Goal: Information Seeking & Learning: Get advice/opinions

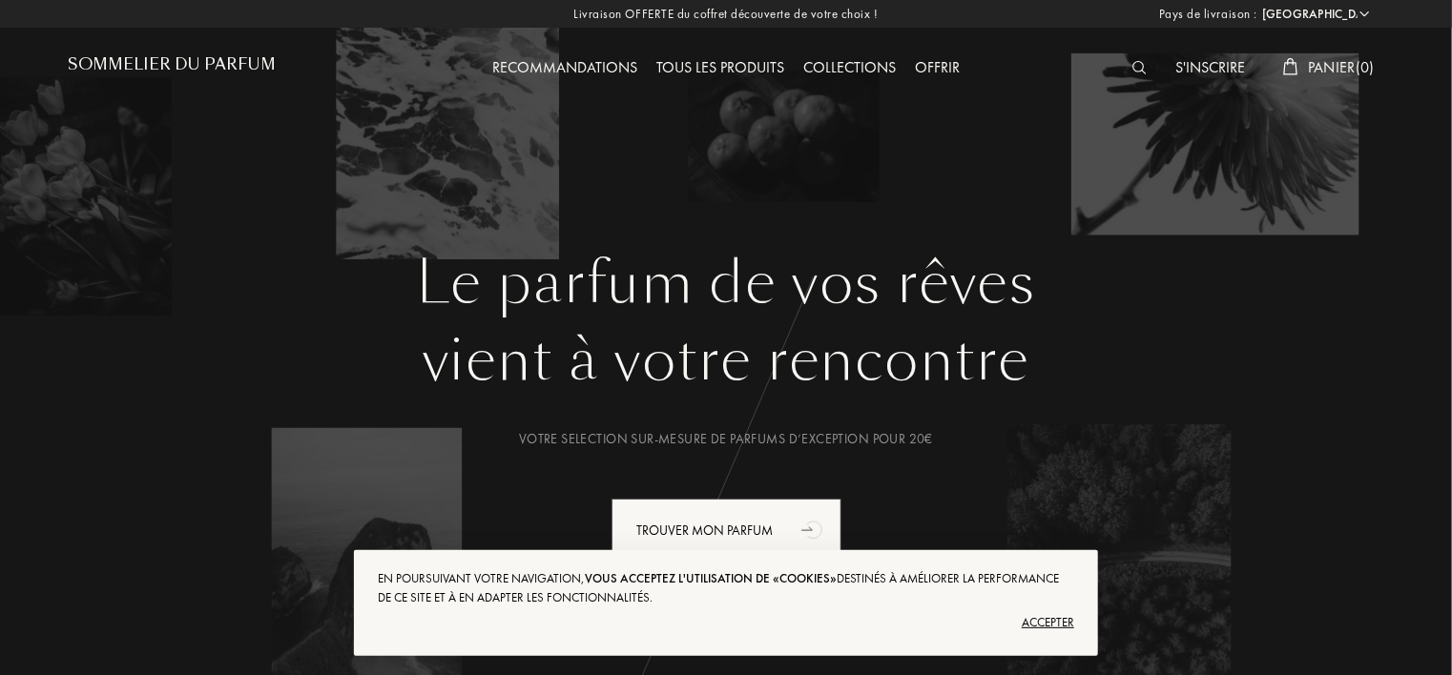
click at [1304, 11] on select "Afghanistan Afrique du Sud Albanie Algérie Allemagne Andorre Angola Anguilla An…" at bounding box center [1314, 14] width 114 height 19
select select "DZ"
click at [1257, 5] on select "Afghanistan Afrique du Sud Albanie Algérie Allemagne Andorre Angola Anguilla An…" at bounding box center [1314, 14] width 114 height 19
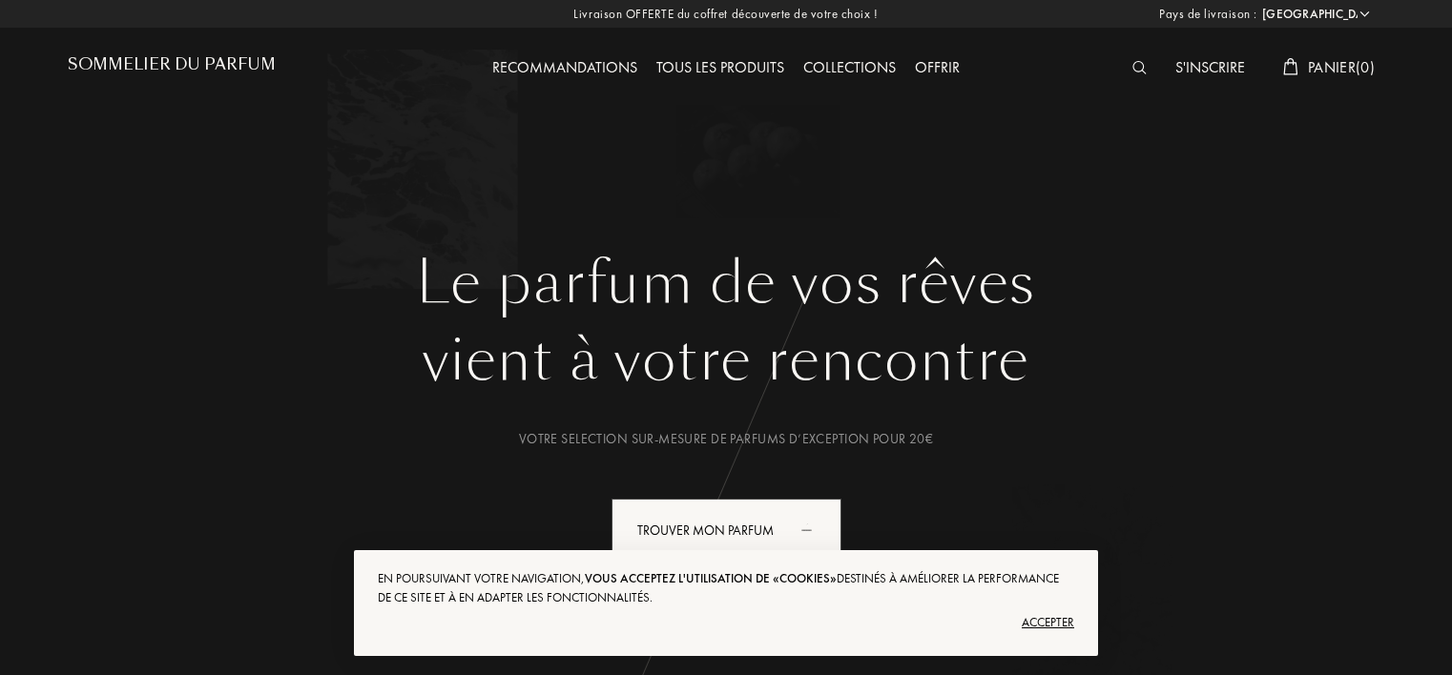
select select "DZ"
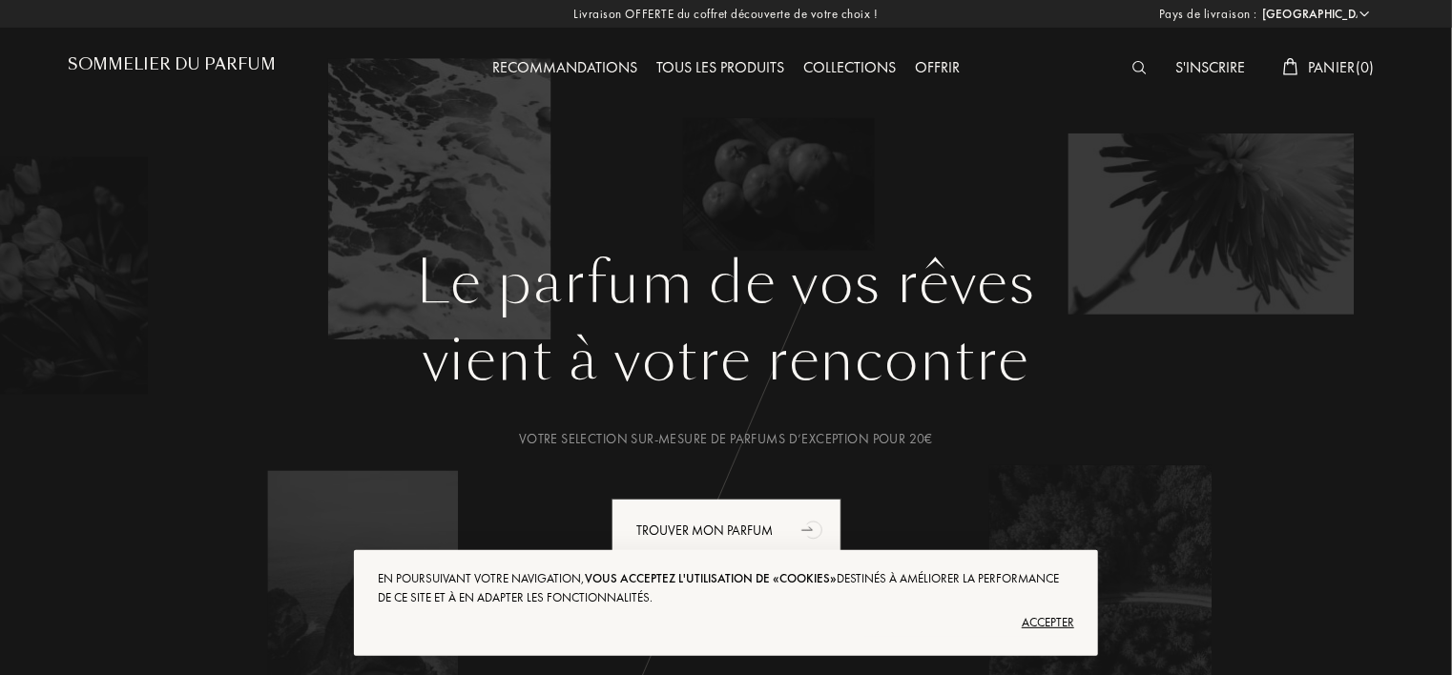
click at [1061, 611] on div "Accepter" at bounding box center [726, 623] width 696 height 31
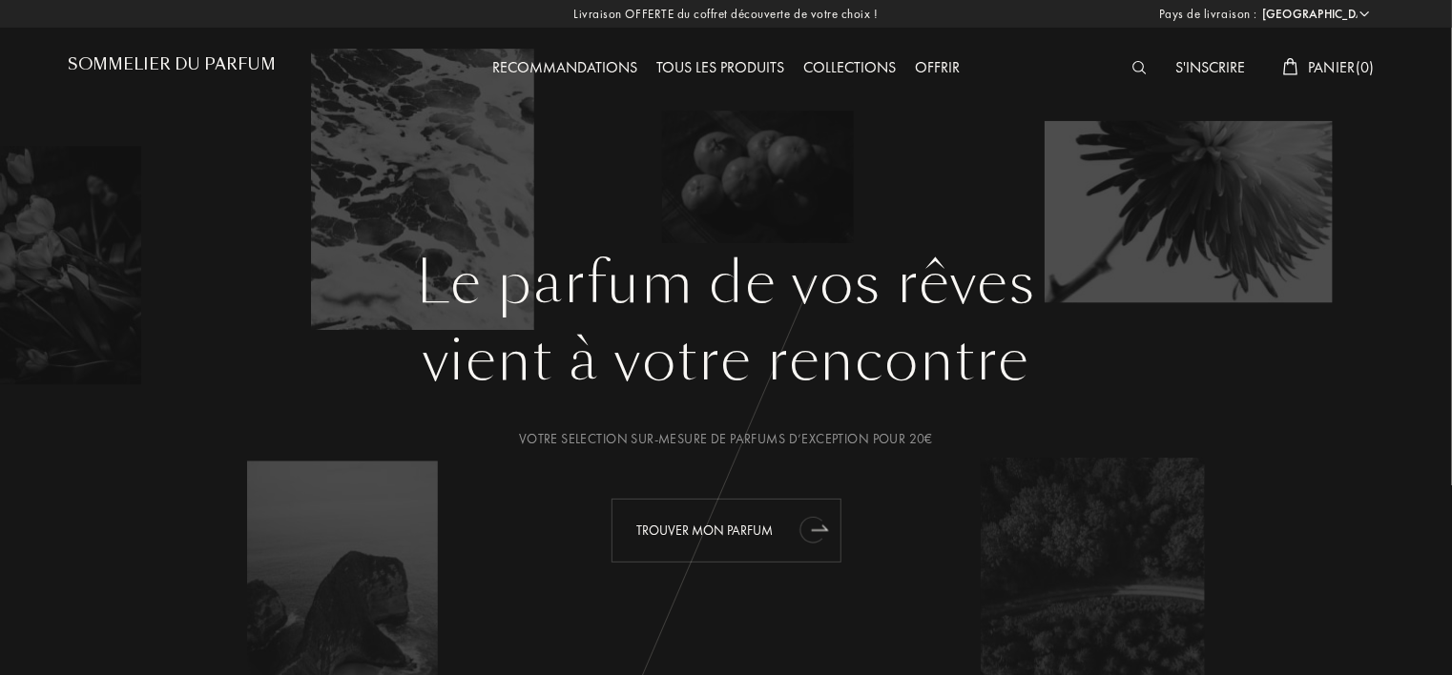
click at [745, 516] on div "Trouver mon parfum" at bounding box center [726, 531] width 230 height 64
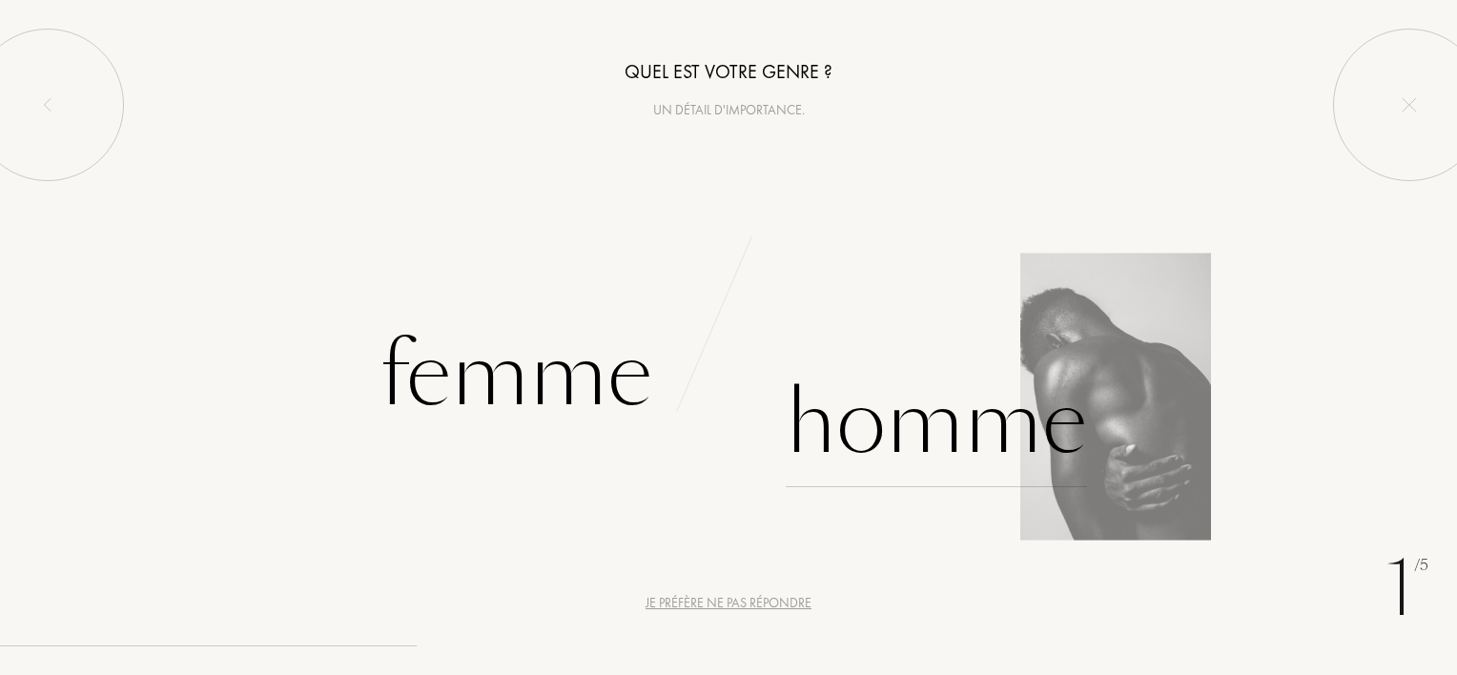
click at [796, 389] on div "Homme" at bounding box center [936, 423] width 301 height 129
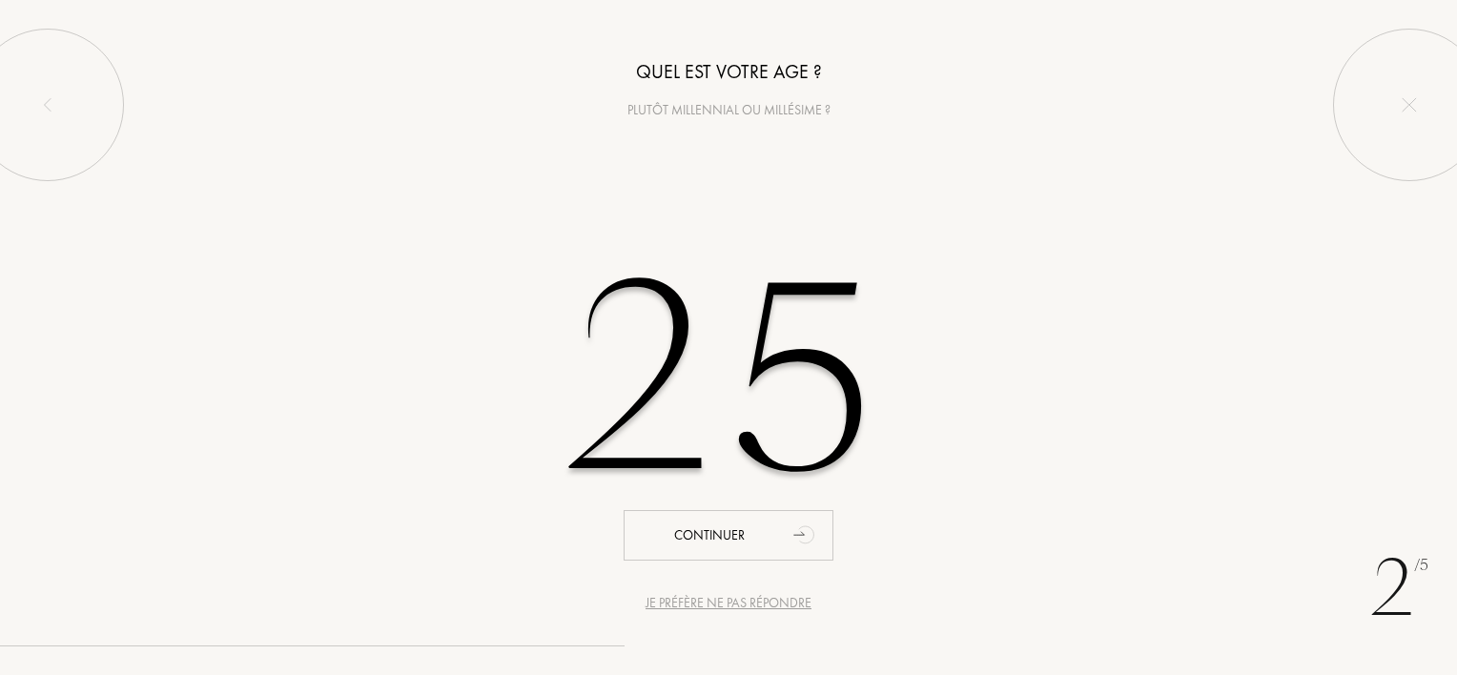
type input "25"
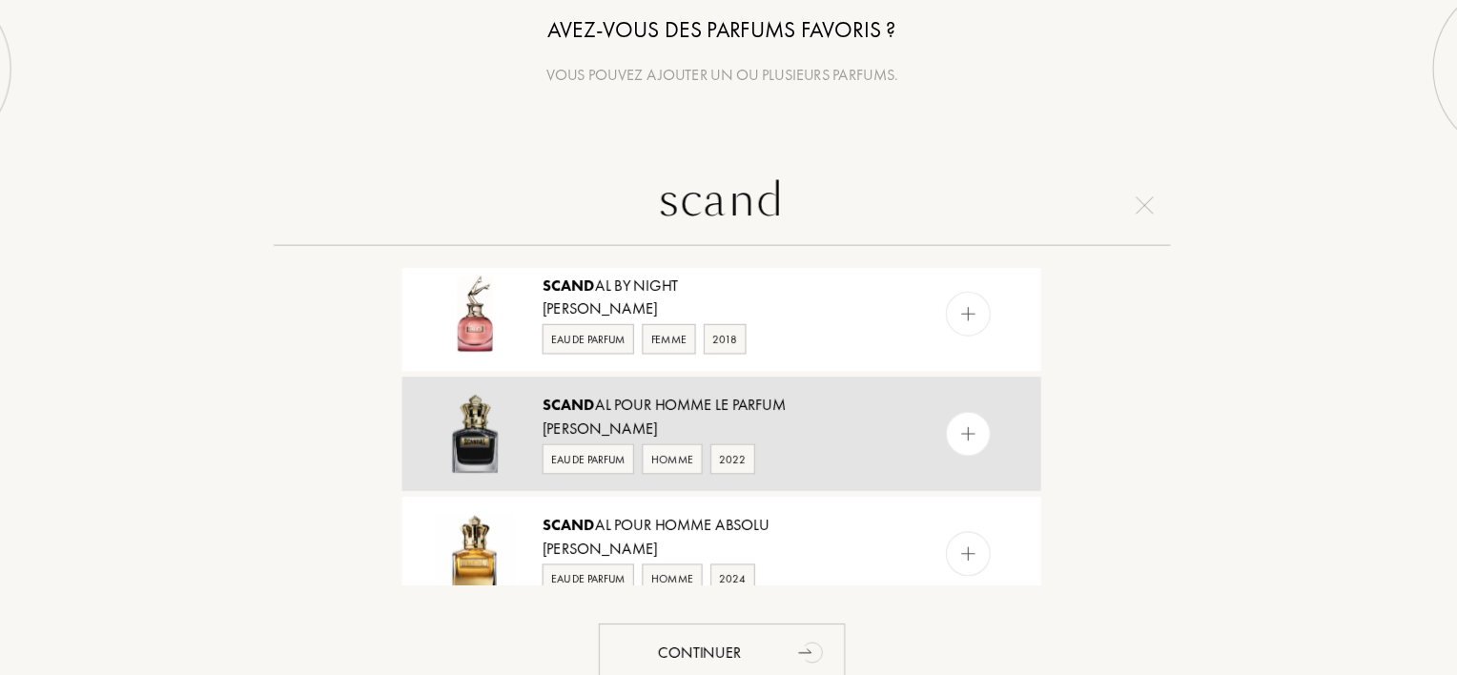
scroll to position [324, 0]
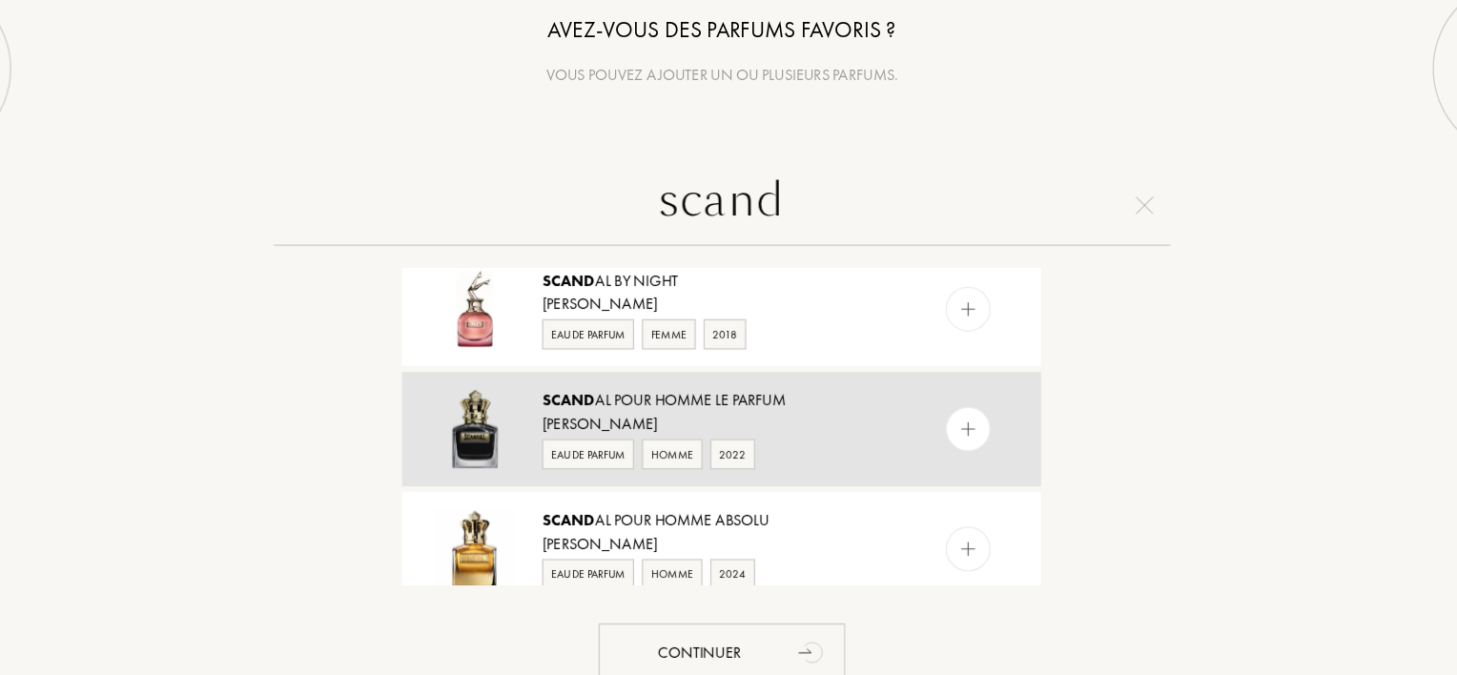
type input "scand"
click at [704, 372] on div "Scand al Pour Homme Le Parfum Jean Paul Gaultier Eau de Parfum Homme 2022" at bounding box center [729, 411] width 544 height 97
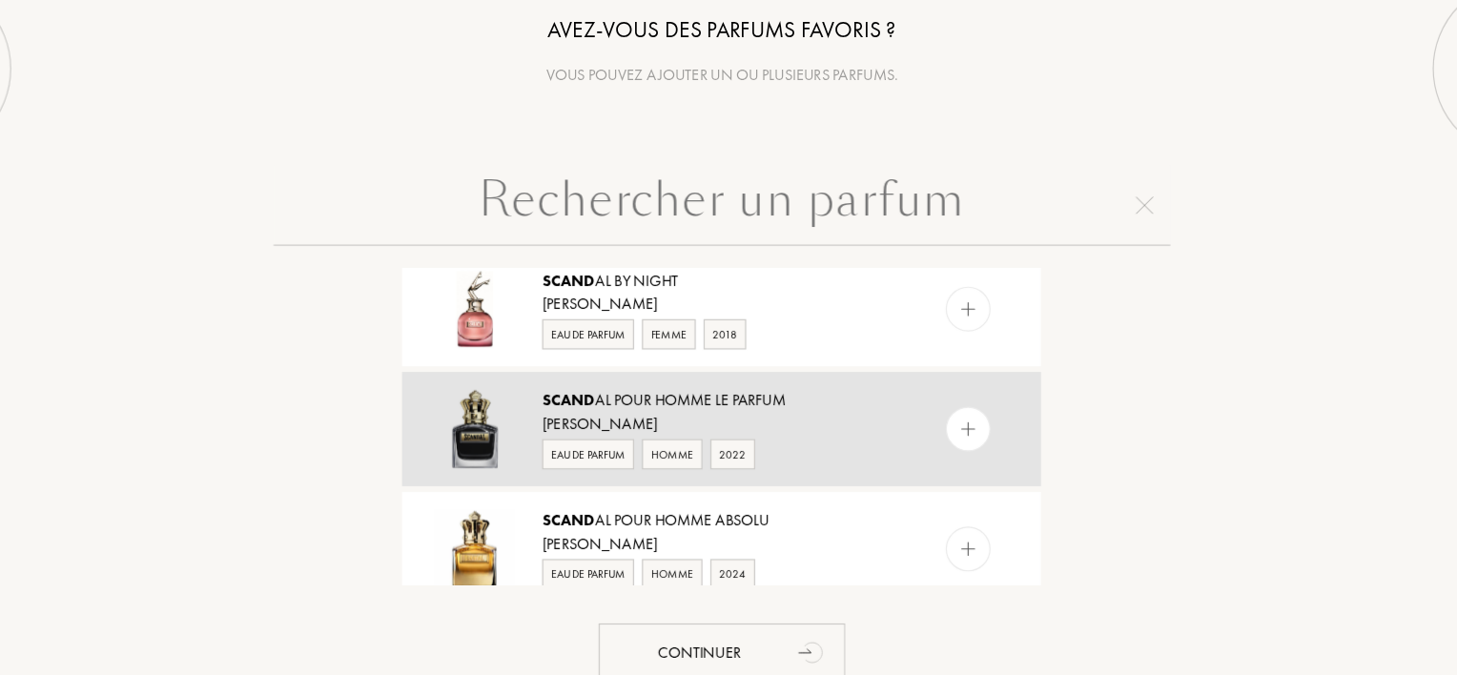
scroll to position [0, 0]
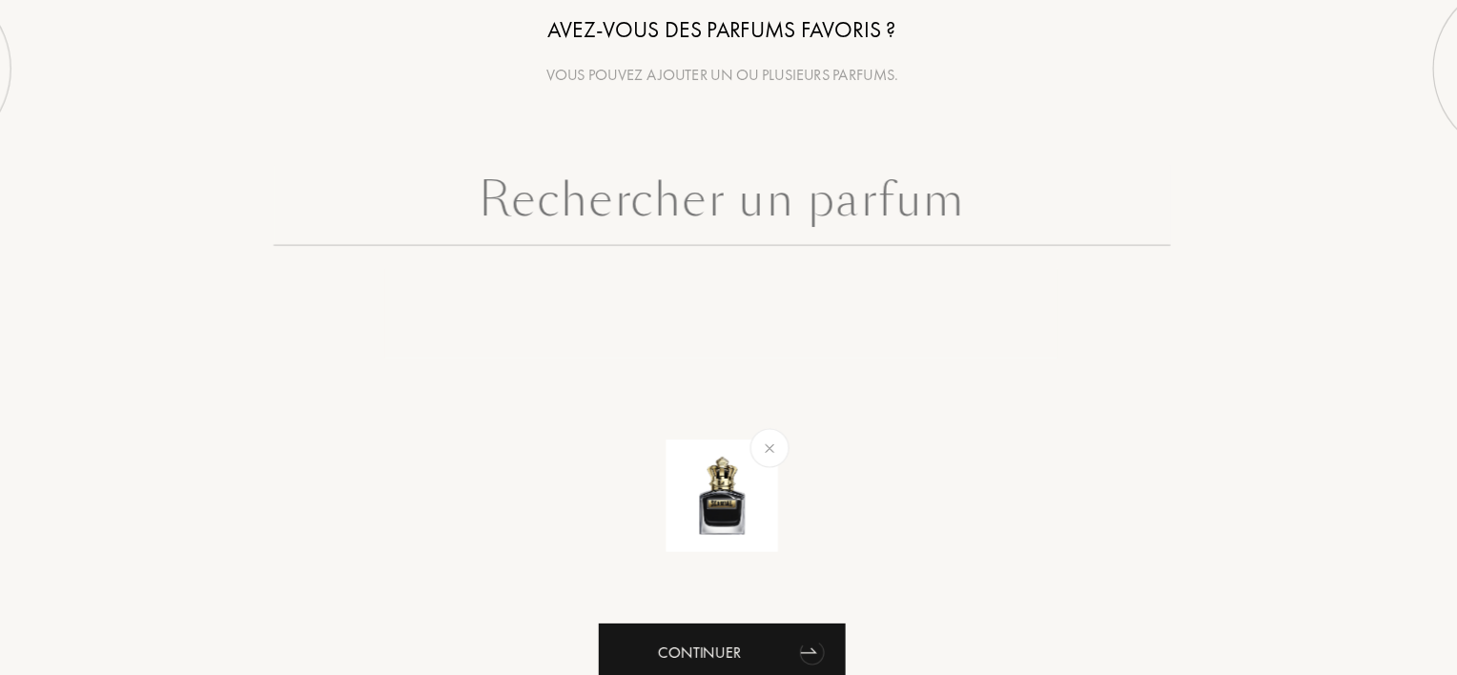
click at [762, 586] on div "Continuer" at bounding box center [729, 602] width 210 height 51
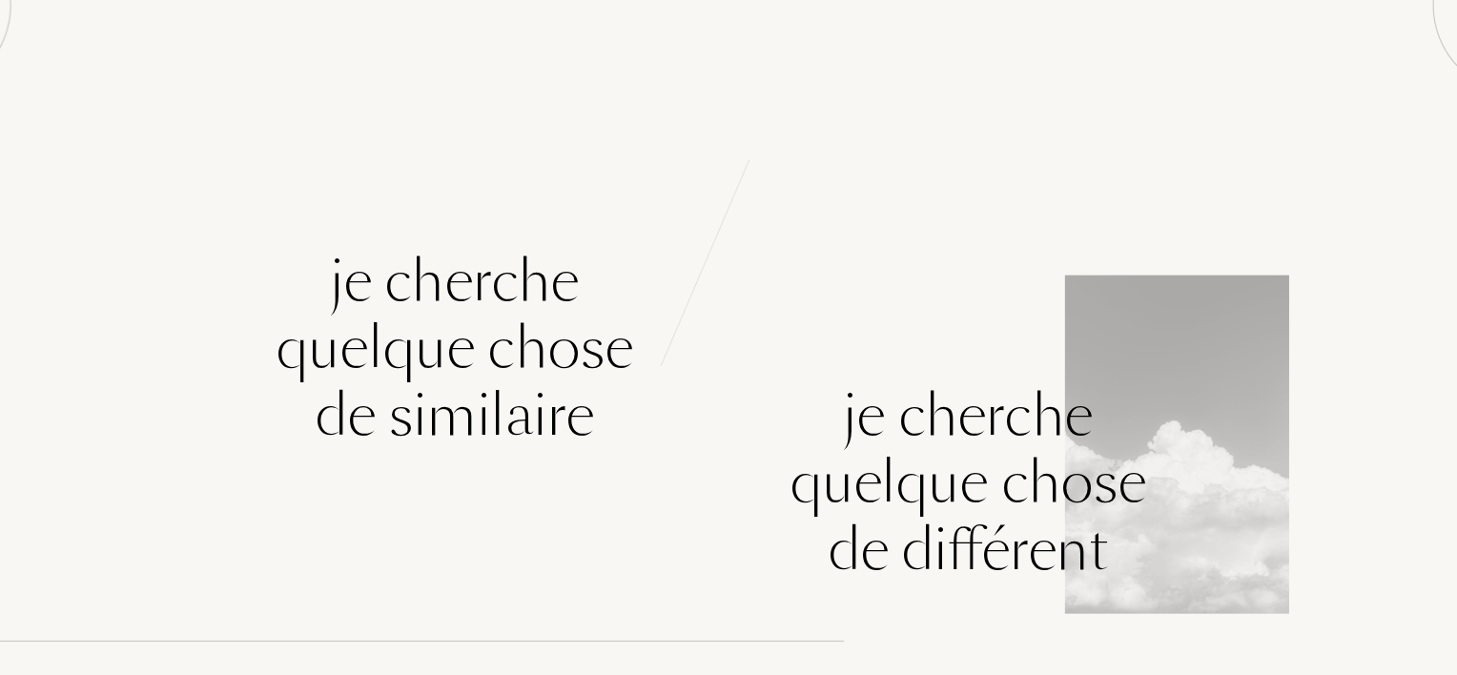
click at [872, 414] on div "Je cherche quelque chose de différent" at bounding box center [1093, 454] width 729 height 286
click at [1147, 479] on div "Je cherche quelque chose de différent" at bounding box center [1093, 454] width 729 height 286
click at [1008, 536] on div "Je cherche quelque chose de différent" at bounding box center [937, 511] width 303 height 172
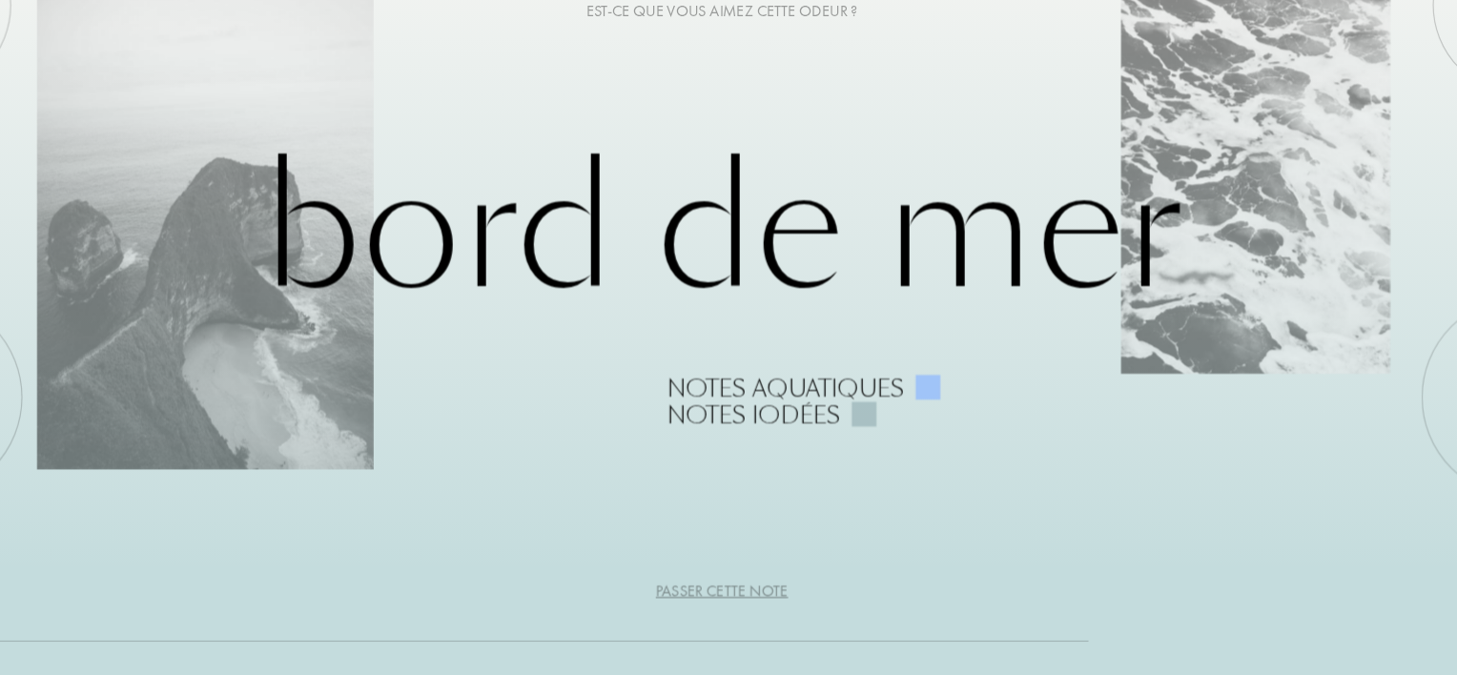
click at [960, 337] on div "Bord de Mer Notes aquatiques Notes iodées" at bounding box center [729, 338] width 1166 height 256
click at [813, 439] on div "Notes aquatiques" at bounding box center [783, 431] width 202 height 23
click at [901, 425] on div at bounding box center [904, 430] width 21 height 21
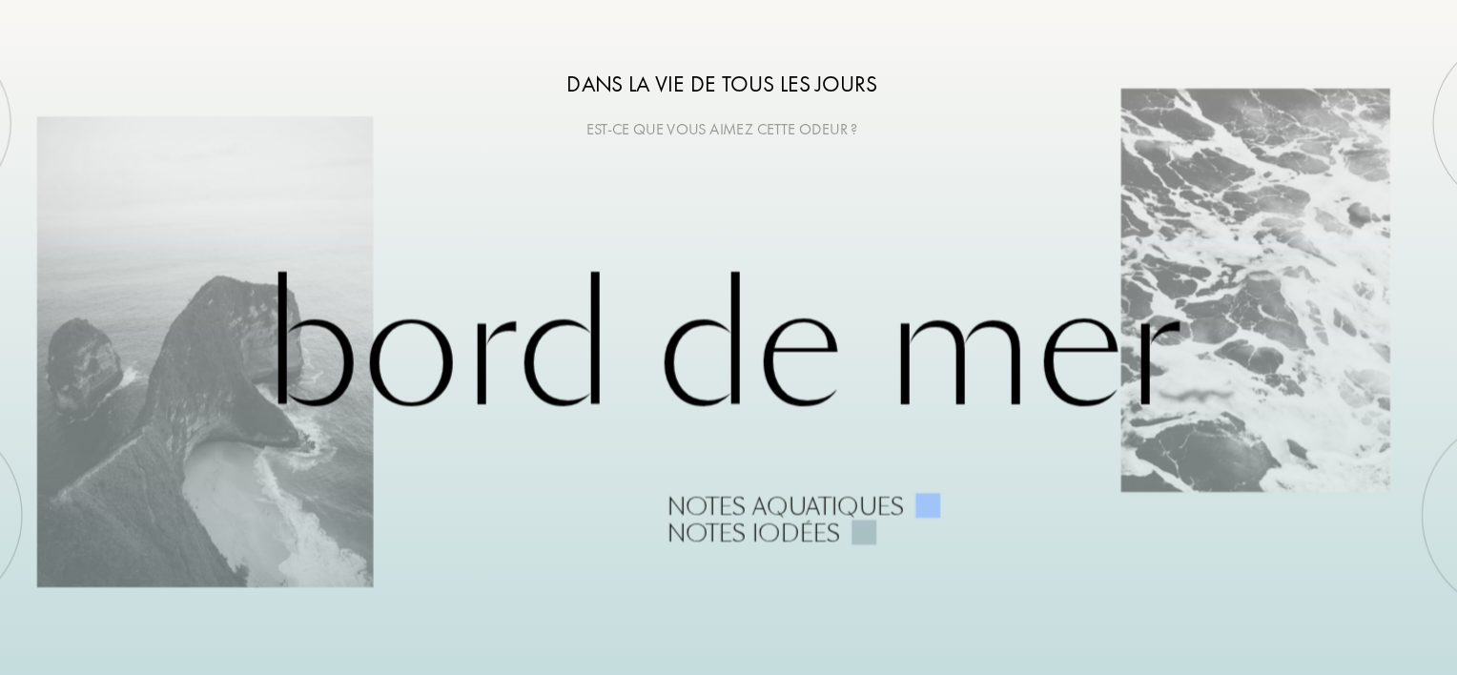
click at [856, 243] on div "Bord de Mer Notes aquatiques Notes iodées" at bounding box center [729, 338] width 1166 height 256
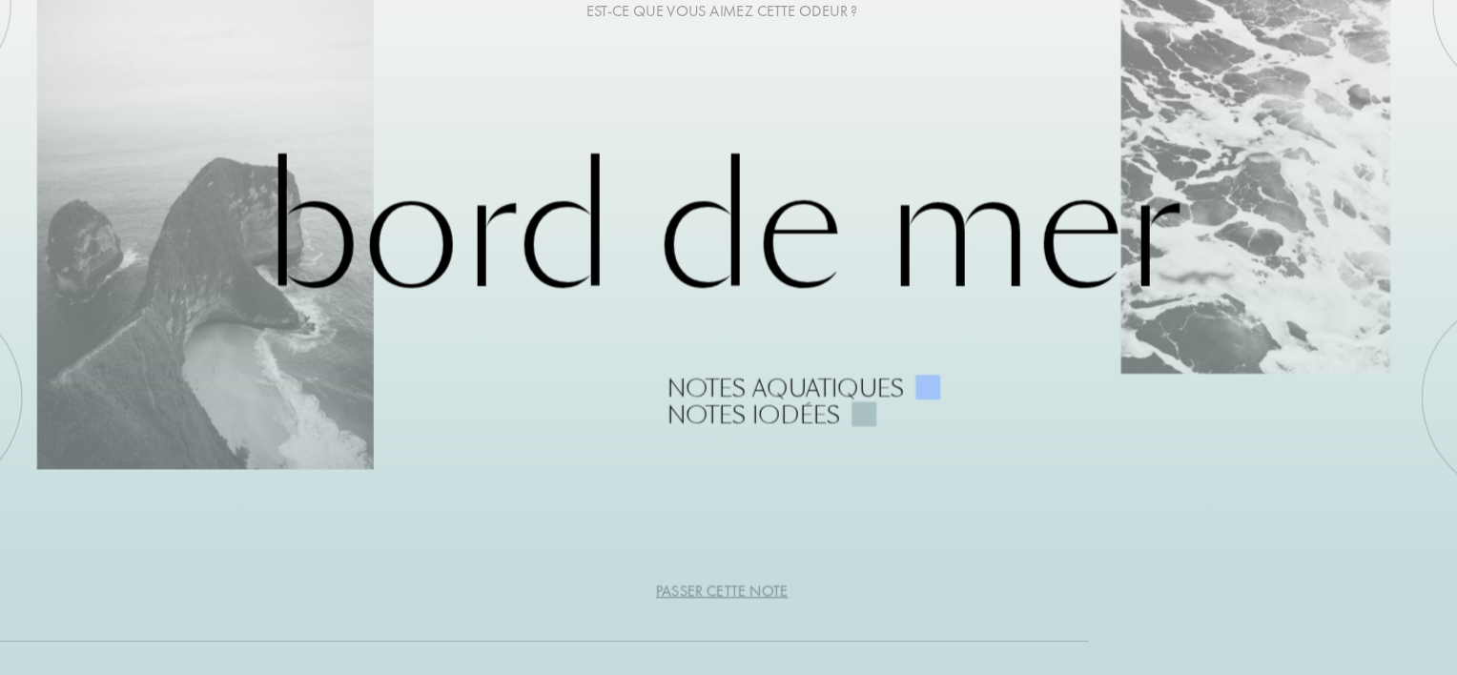
click at [848, 459] on div at bounding box center [849, 453] width 21 height 21
click at [853, 455] on div at bounding box center [849, 453] width 21 height 21
click at [680, 446] on div "Bord de Mer Notes aquatiques Notes iodées" at bounding box center [729, 338] width 1166 height 256
click at [601, 361] on div "Bord de Mer Notes aquatiques Notes iodées" at bounding box center [729, 338] width 1166 height 256
click at [647, 322] on div "Bord de Mer Notes aquatiques Notes iodées" at bounding box center [729, 338] width 1166 height 256
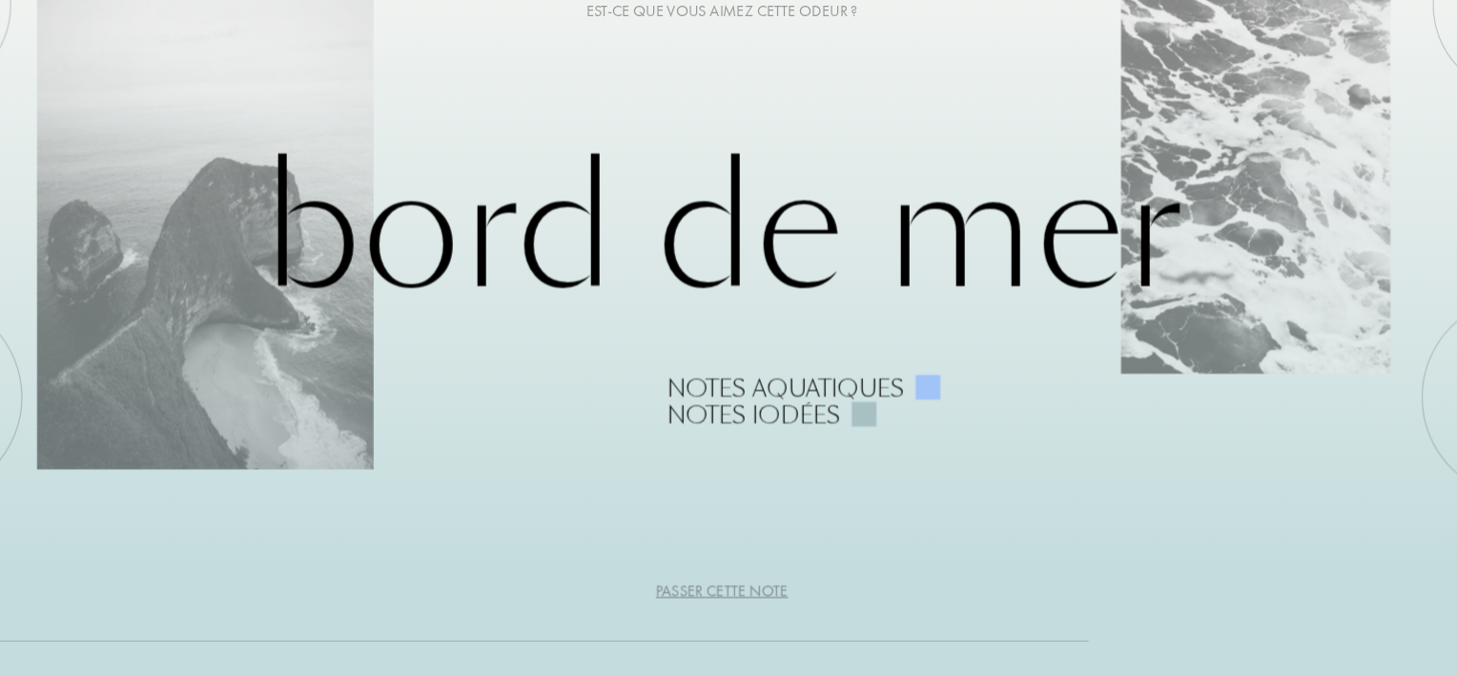
click at [766, 603] on div "Passer cette note" at bounding box center [728, 603] width 113 height 20
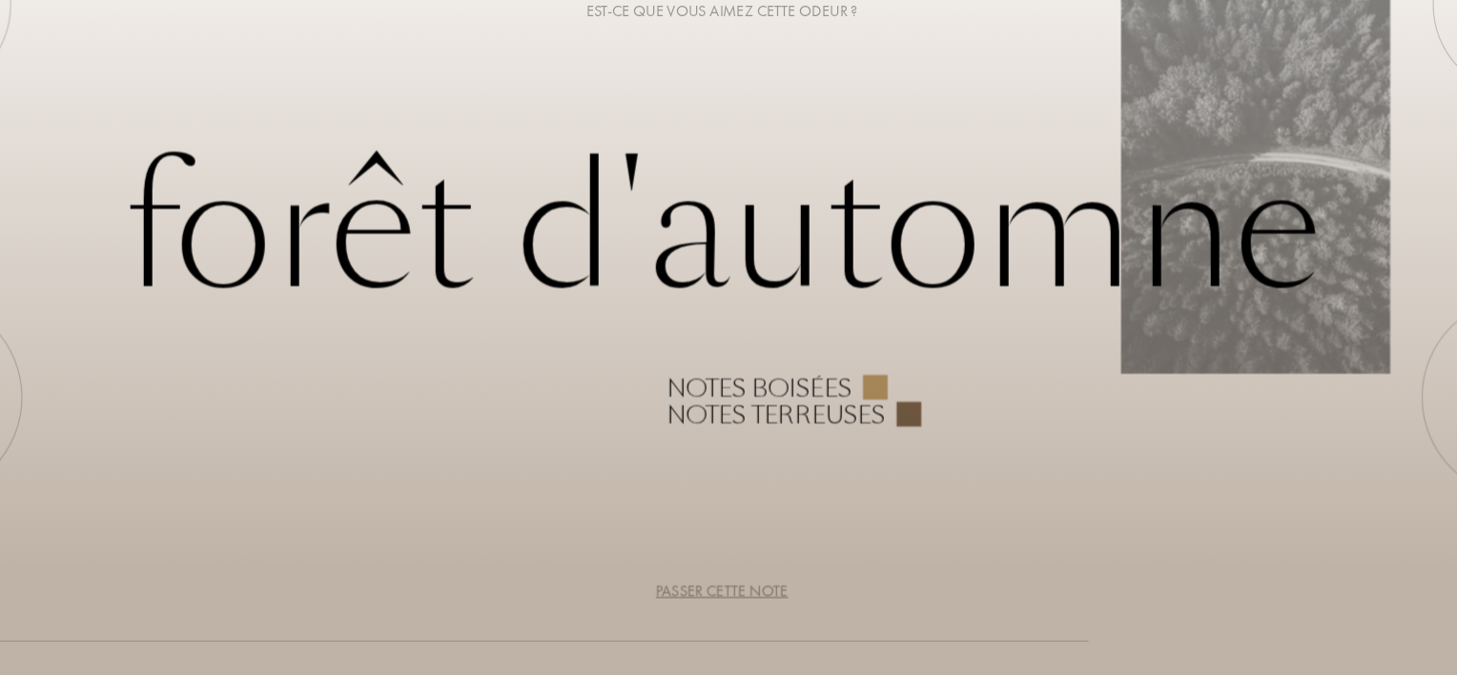
click at [750, 599] on div "Passer cette note" at bounding box center [728, 603] width 113 height 20
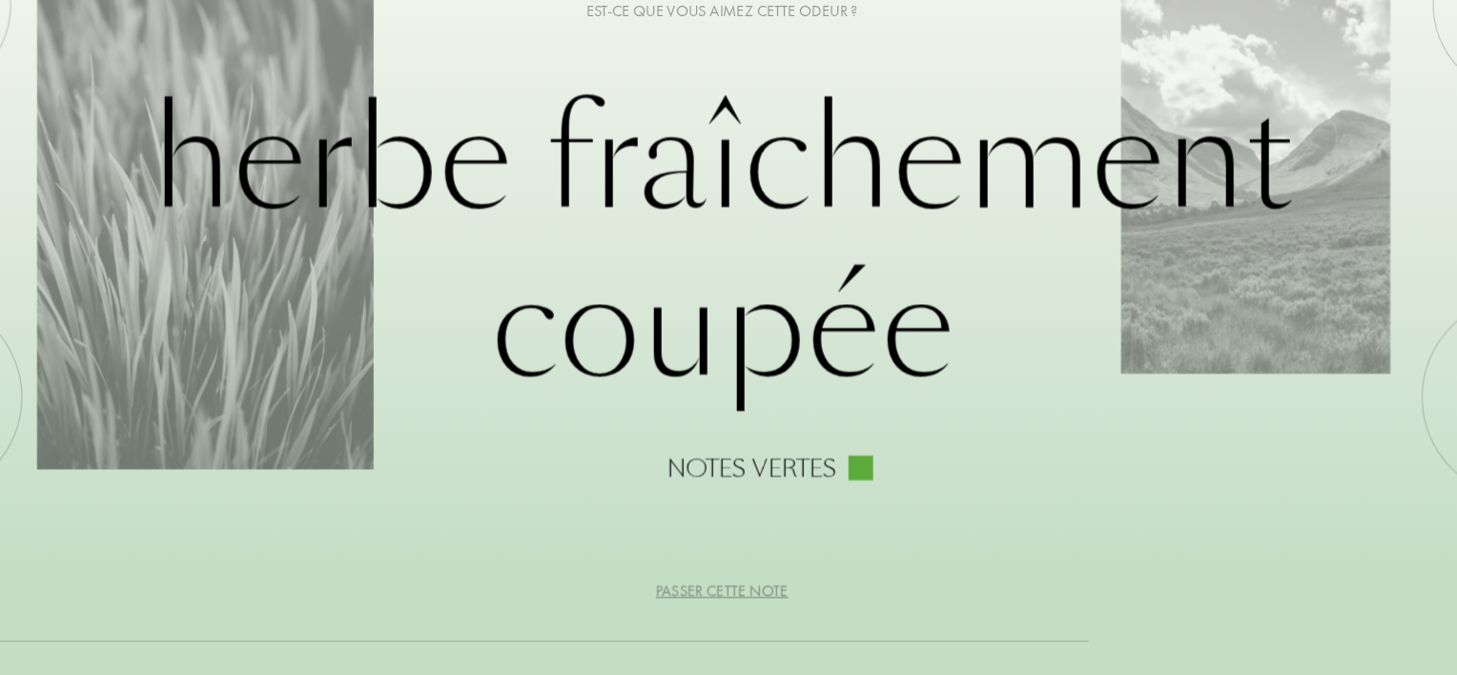
click at [763, 521] on div "4 /5 Dans la vie de tous les jours Est-ce que vous aimez cette odeur ? Herbe fr…" at bounding box center [728, 337] width 1457 height 675
click at [841, 492] on div at bounding box center [846, 498] width 21 height 21
click at [756, 609] on div "Passer cette note" at bounding box center [728, 603] width 113 height 20
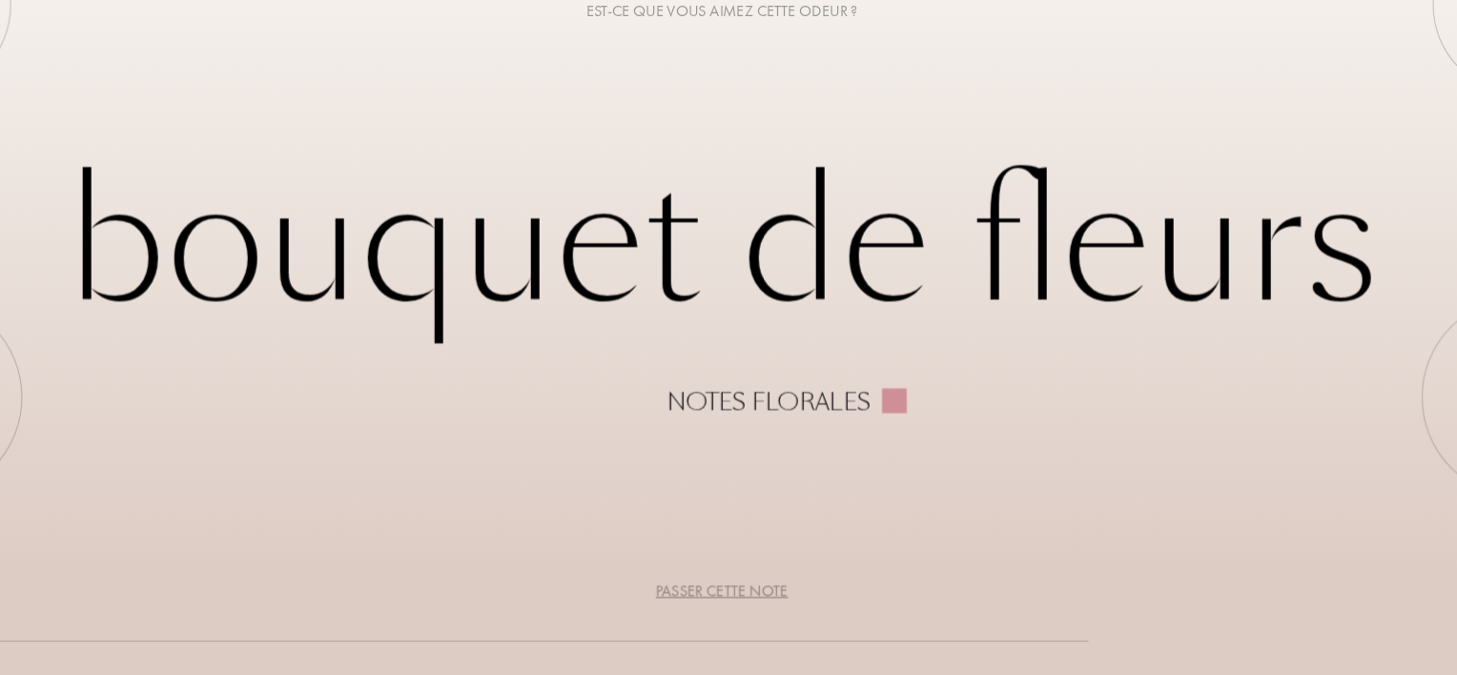
click at [750, 599] on div "Passer cette note" at bounding box center [728, 603] width 113 height 20
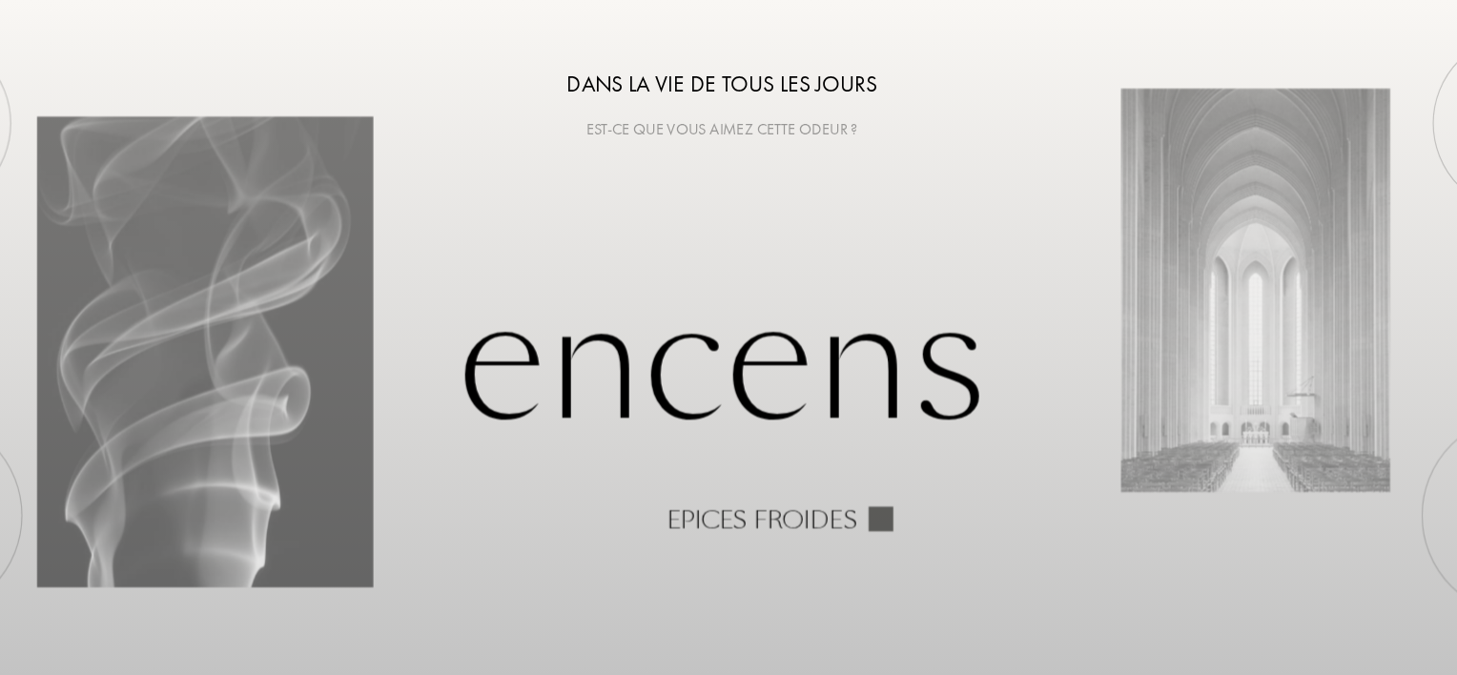
click at [694, 112] on div "Est-ce que vous aimez cette odeur ?" at bounding box center [728, 110] width 1457 height 20
click at [743, 84] on div "Dans la vie de tous les jours" at bounding box center [728, 71] width 1457 height 29
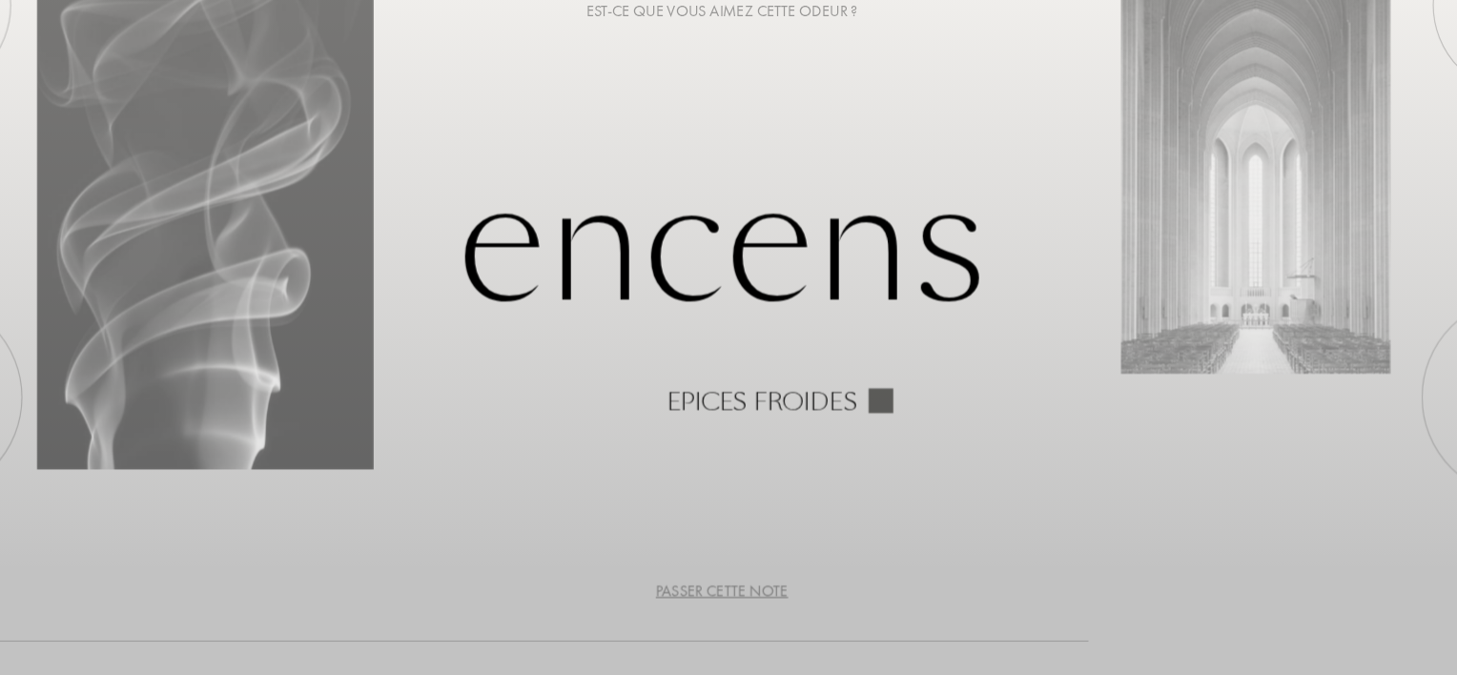
click at [728, 607] on div "Passer cette note" at bounding box center [728, 603] width 113 height 20
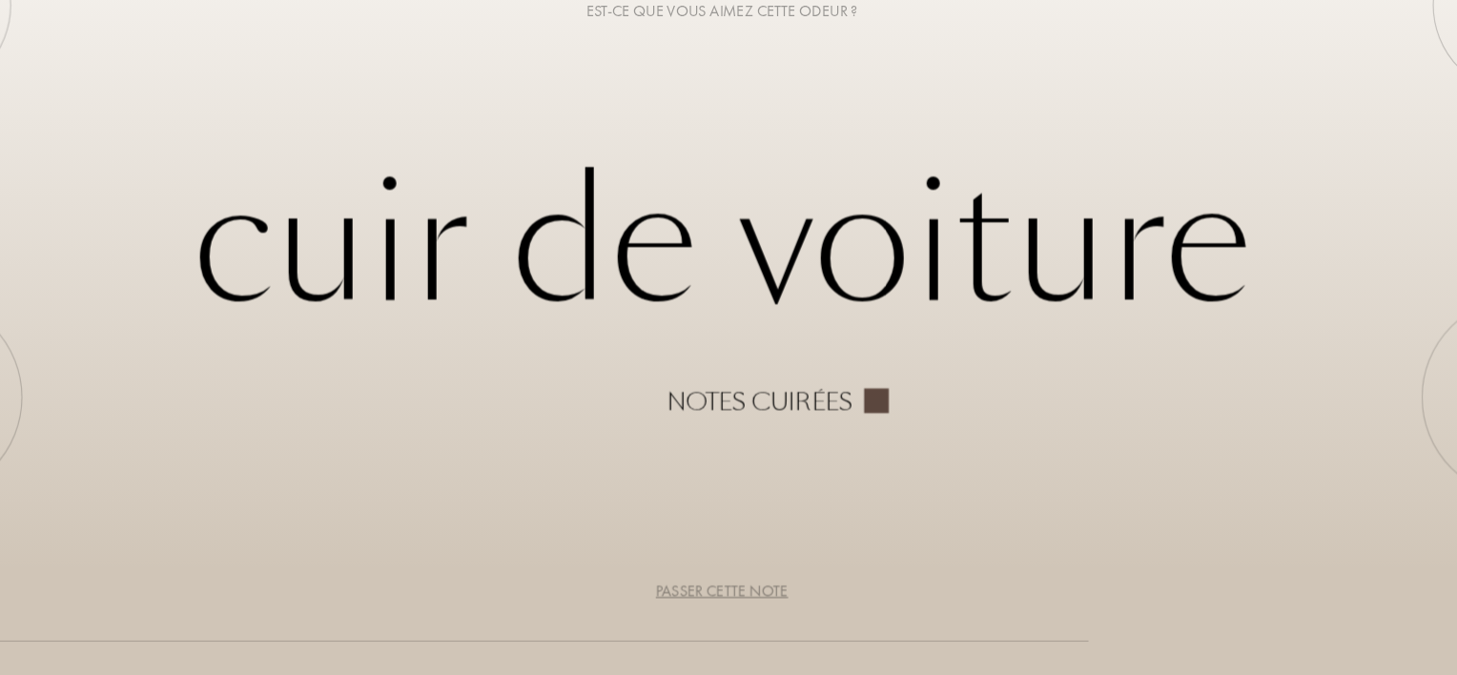
click at [728, 607] on div "Passer cette note" at bounding box center [728, 603] width 113 height 20
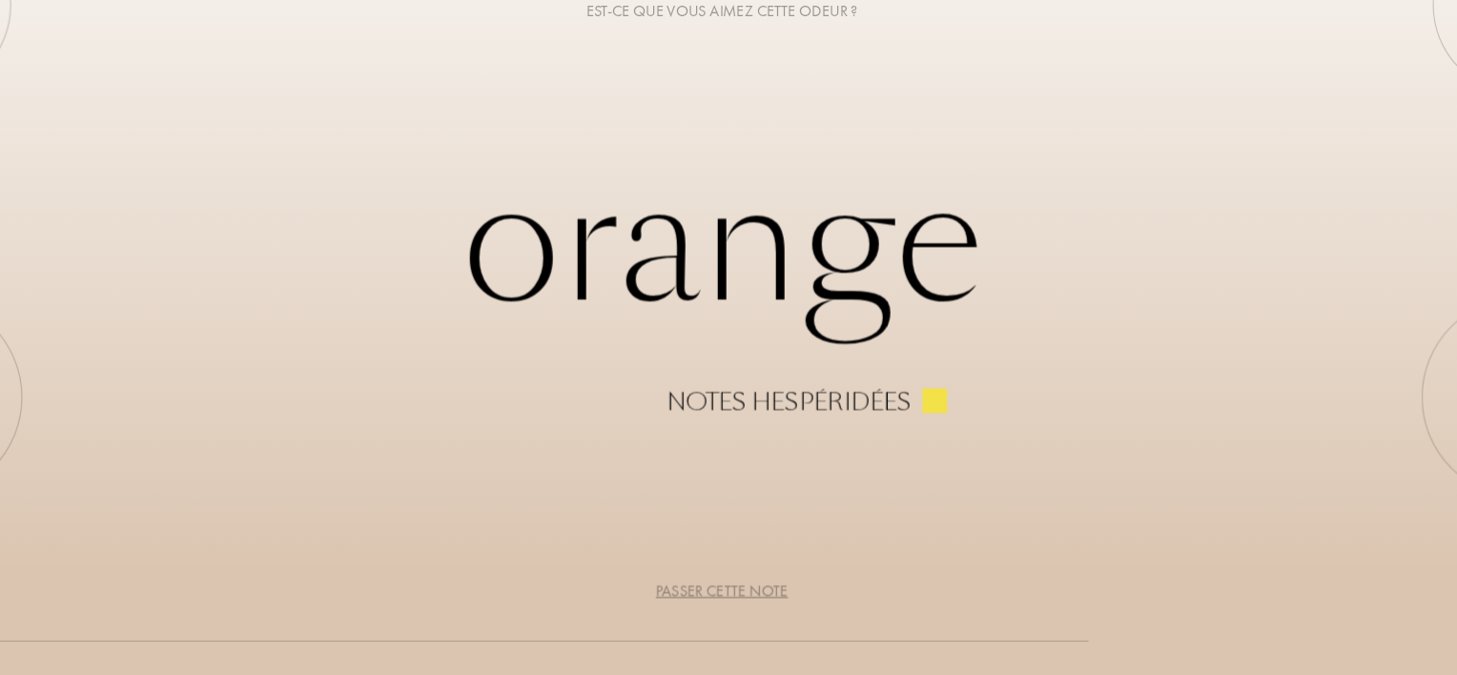
click at [728, 607] on div "Passer cette note" at bounding box center [728, 603] width 113 height 20
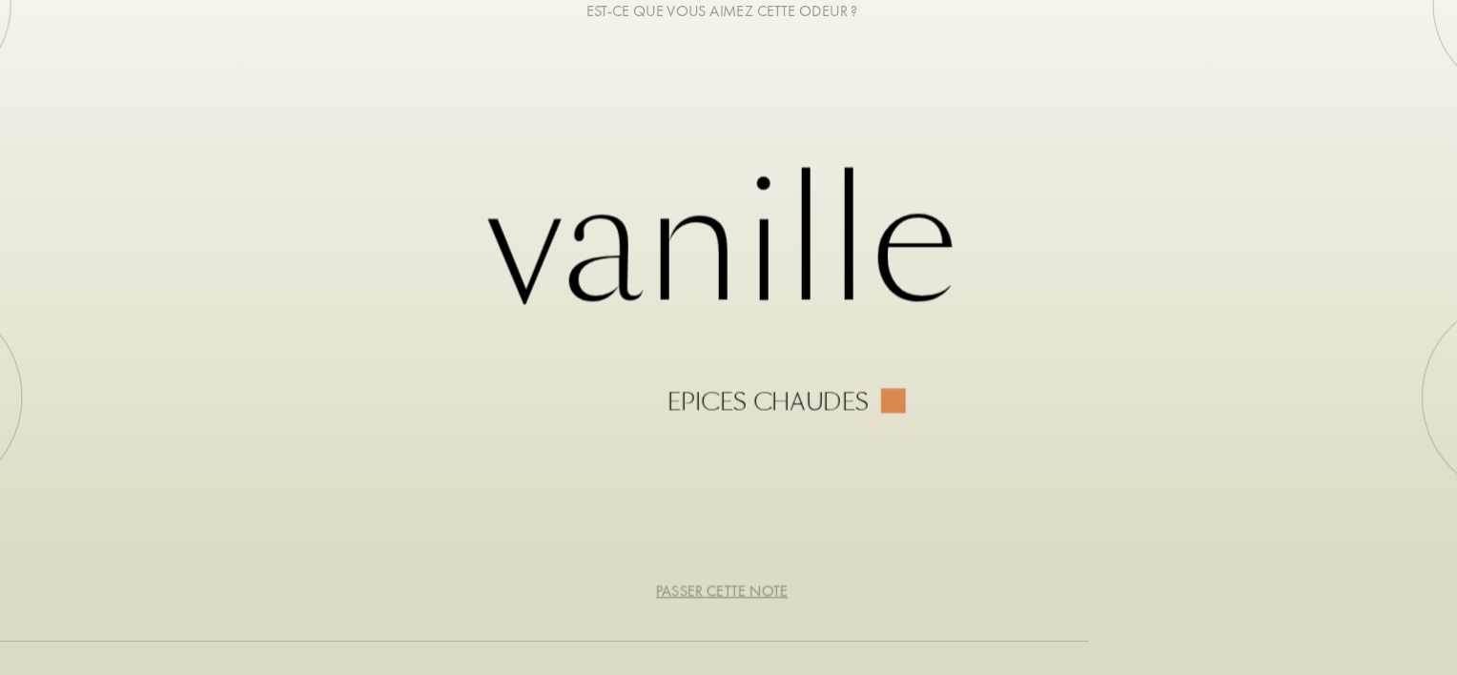
click at [793, 454] on div "Epices chaudes" at bounding box center [768, 442] width 173 height 23
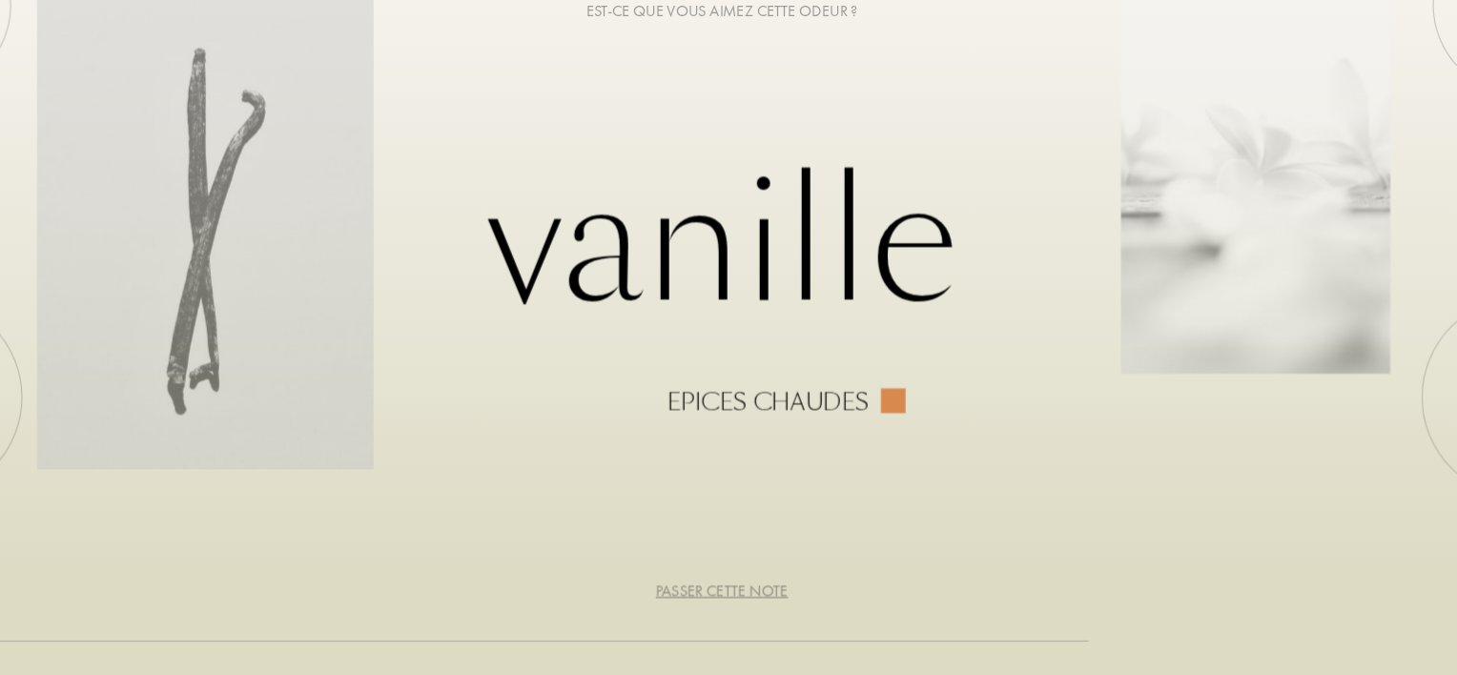
click at [816, 419] on div "Vanille Epices chaudes" at bounding box center [729, 337] width 1166 height 233
drag, startPoint x: 816, startPoint y: 419, endPoint x: 913, endPoint y: 381, distance: 103.6
click at [827, 410] on div "Vanille Epices chaudes" at bounding box center [729, 337] width 1166 height 233
click at [913, 381] on div "Vanille Epices chaudes" at bounding box center [729, 337] width 1166 height 233
click at [889, 426] on div "Vanille Epices chaudes" at bounding box center [729, 337] width 1166 height 233
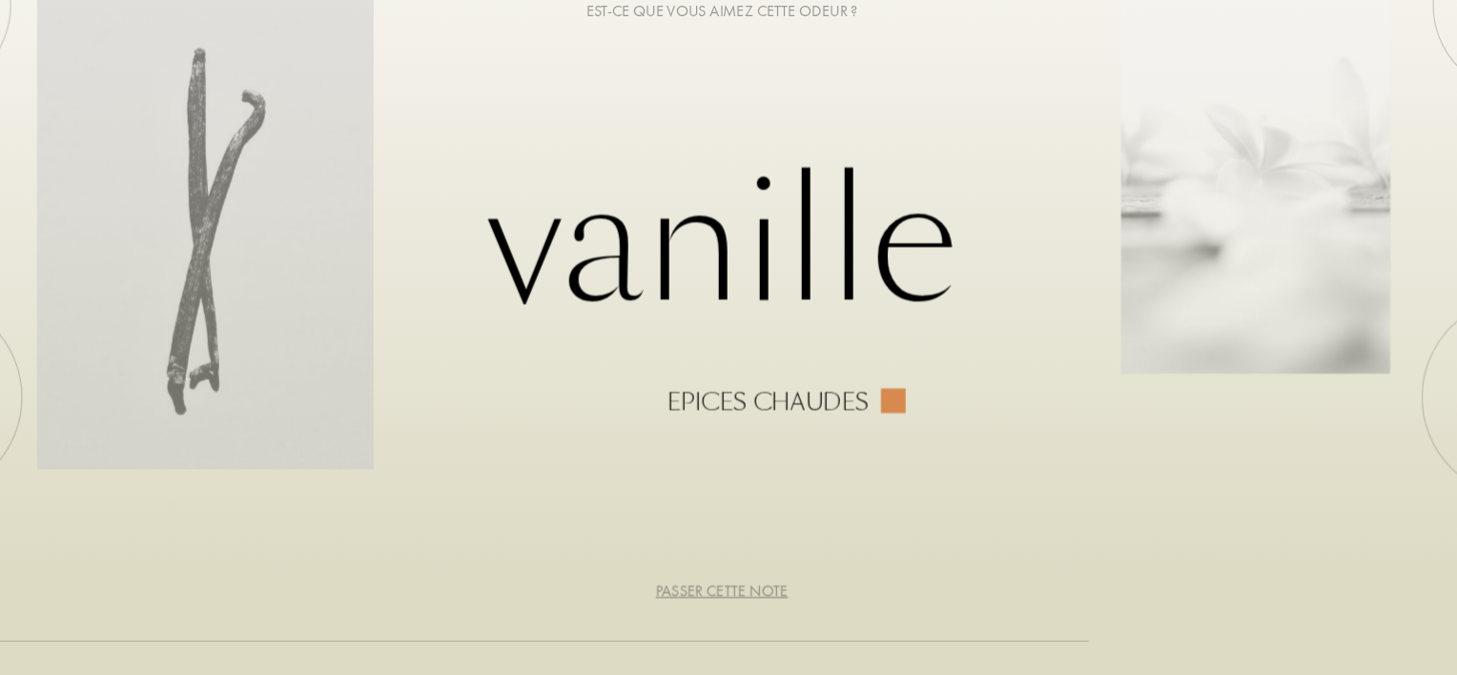
click at [870, 438] on div at bounding box center [874, 441] width 21 height 21
click at [870, 439] on div at bounding box center [874, 441] width 21 height 21
drag, startPoint x: 870, startPoint y: 439, endPoint x: 859, endPoint y: 269, distance: 170.1
click at [869, 432] on div at bounding box center [874, 441] width 21 height 21
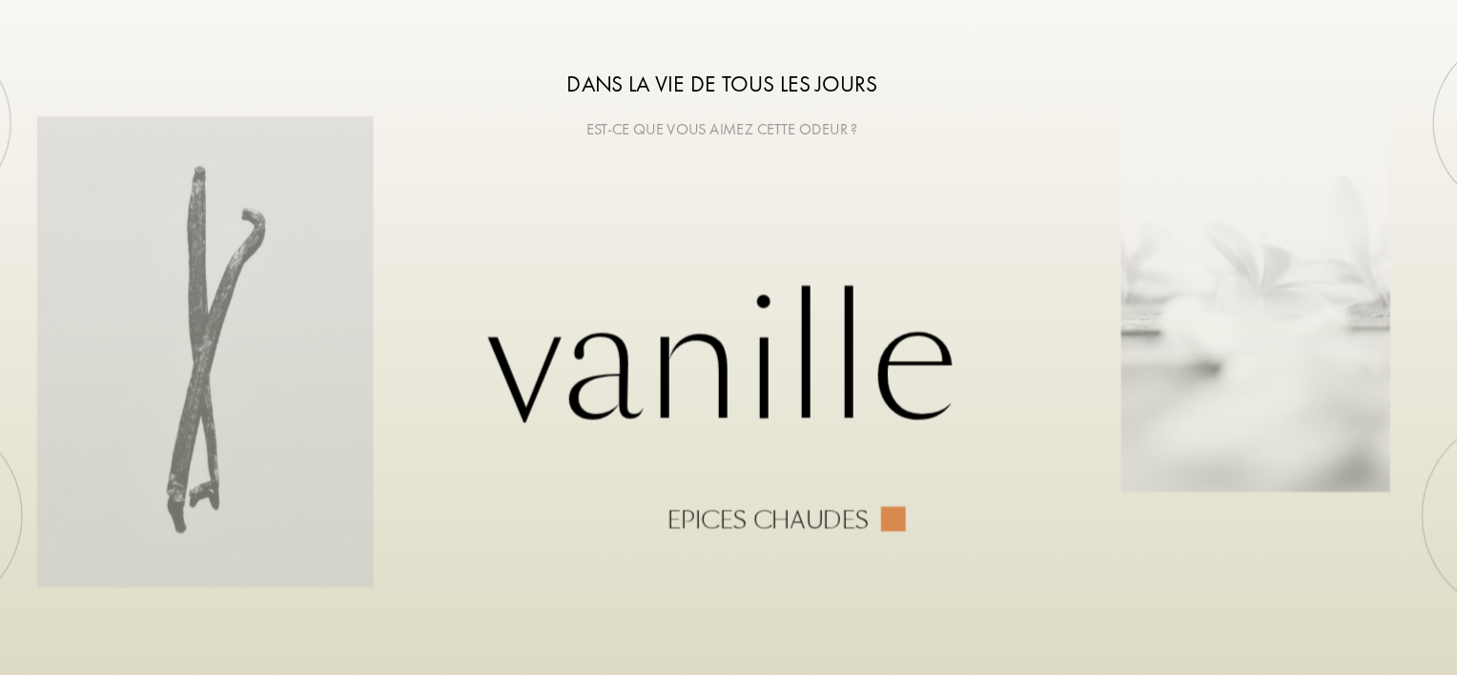
click at [775, 110] on div "Est-ce que vous aimez cette odeur ?" at bounding box center [728, 110] width 1457 height 20
click at [835, 101] on div "Dans la vie de tous les jours Est-ce que vous aimez cette odeur ?" at bounding box center [728, 60] width 1457 height 120
click at [838, 79] on div "Dans la vie de tous les jours" at bounding box center [728, 71] width 1457 height 29
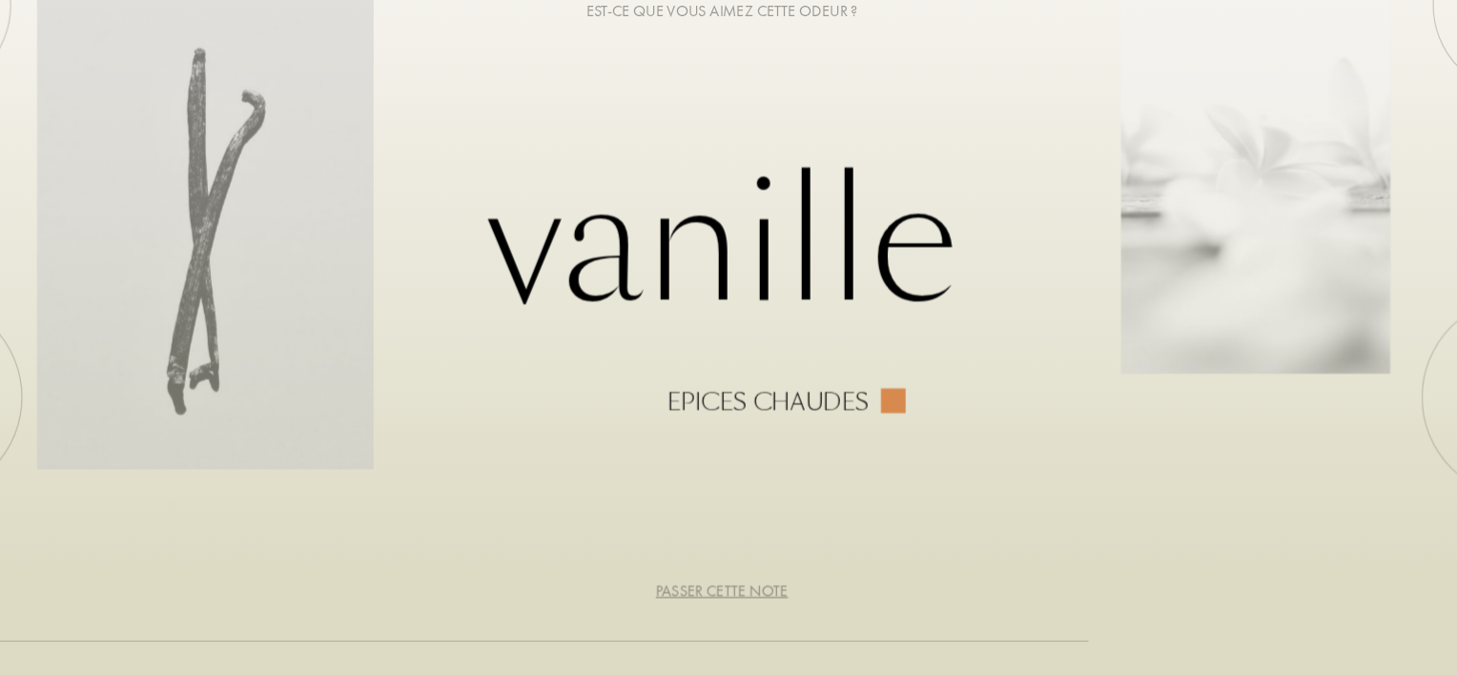
drag, startPoint x: 1312, startPoint y: 489, endPoint x: 1233, endPoint y: 509, distance: 81.7
click at [1233, 509] on div "4 /5 Dans la vie de tous les jours Est-ce que vous aimez cette odeur ? Vanille …" at bounding box center [728, 337] width 1457 height 675
click at [1332, 444] on div at bounding box center [1410, 439] width 172 height 172
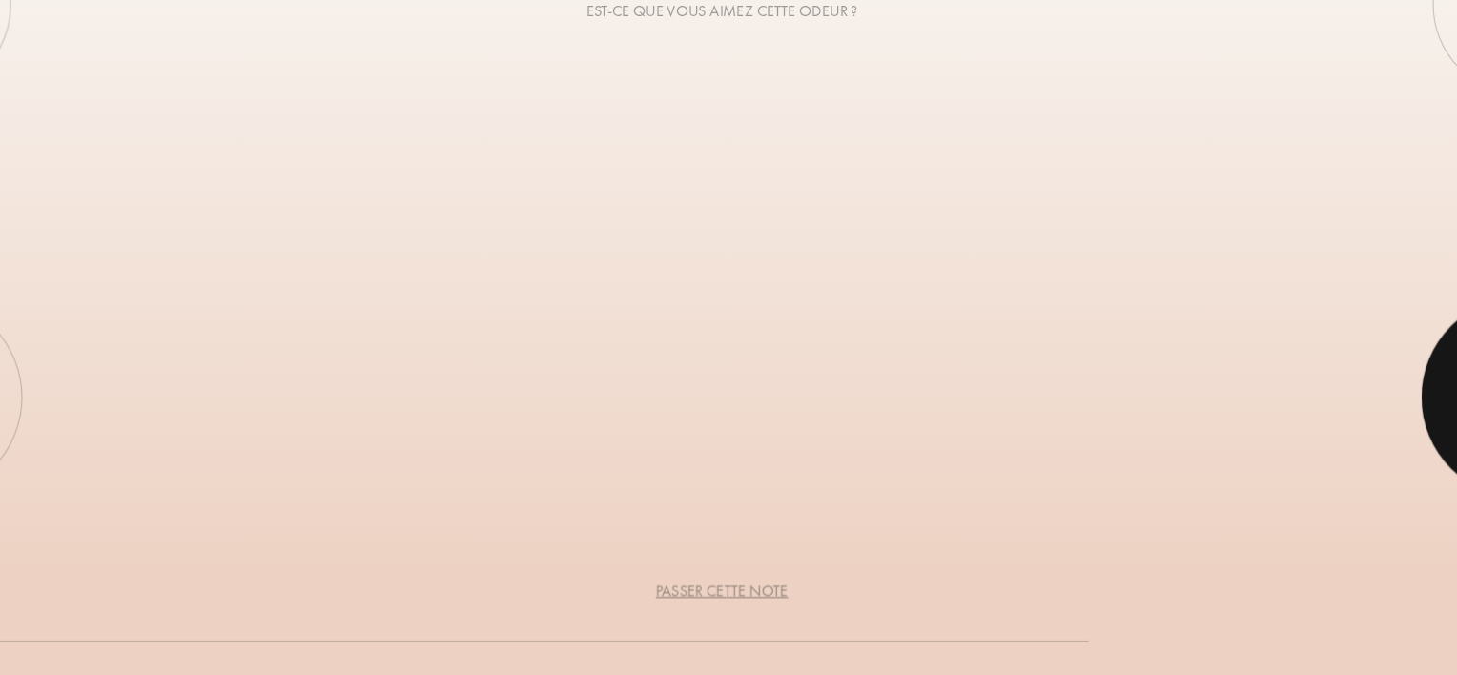
click at [1332, 444] on div at bounding box center [1410, 439] width 172 height 172
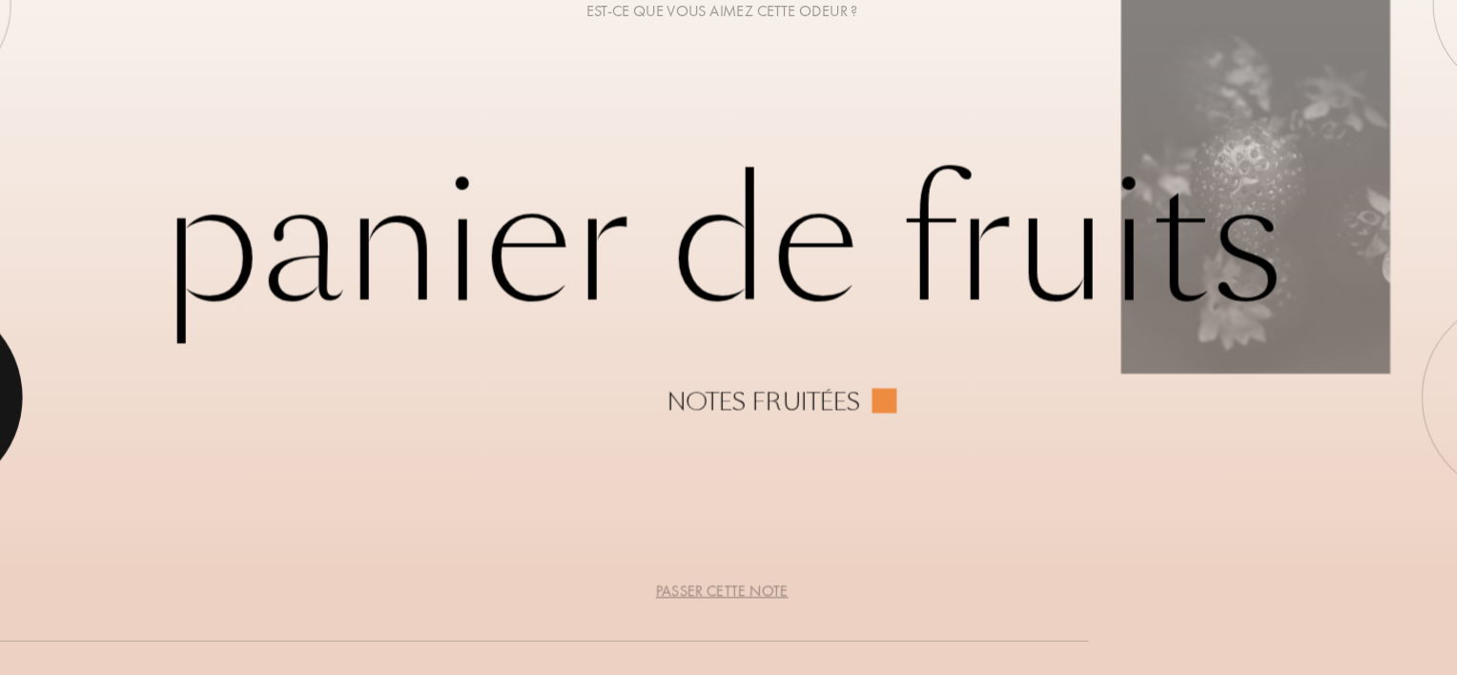
click at [120, 457] on div at bounding box center [48, 439] width 172 height 172
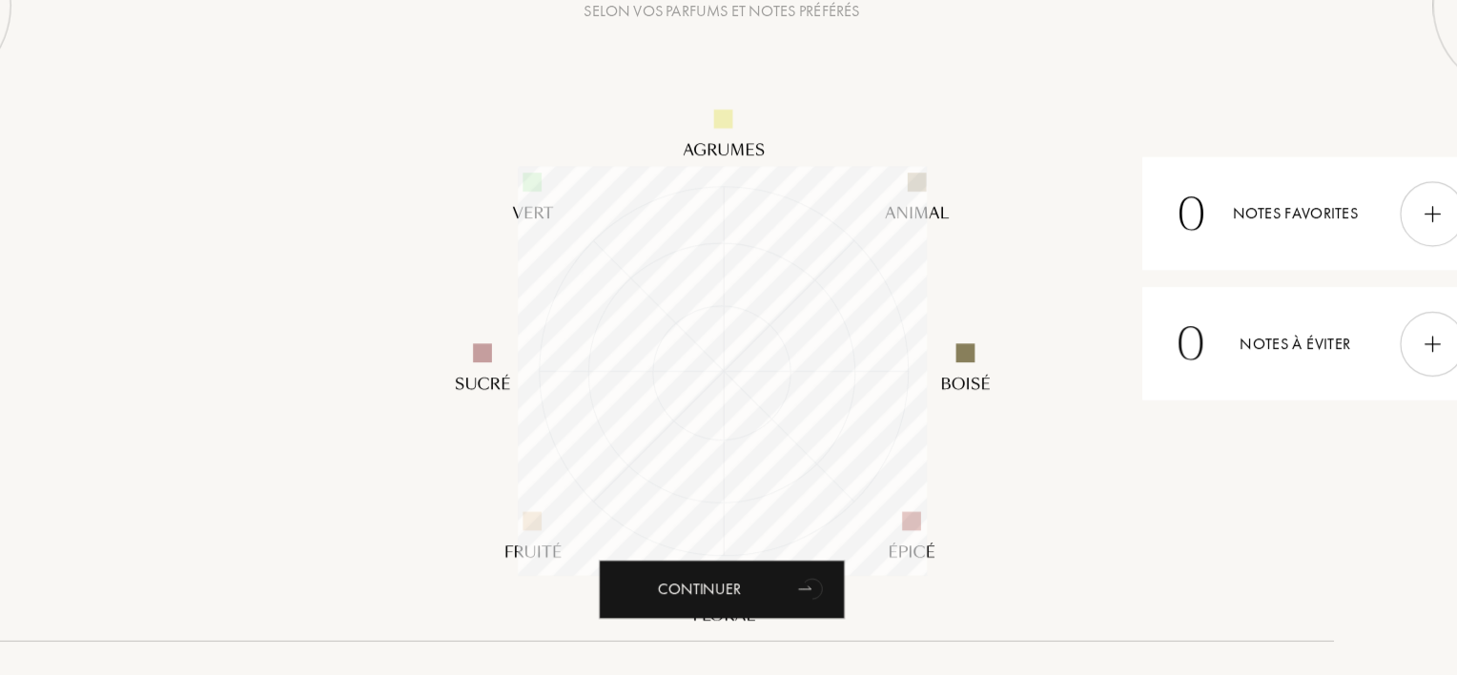
scroll to position [348, 348]
click at [1337, 297] on div at bounding box center [1333, 282] width 55 height 55
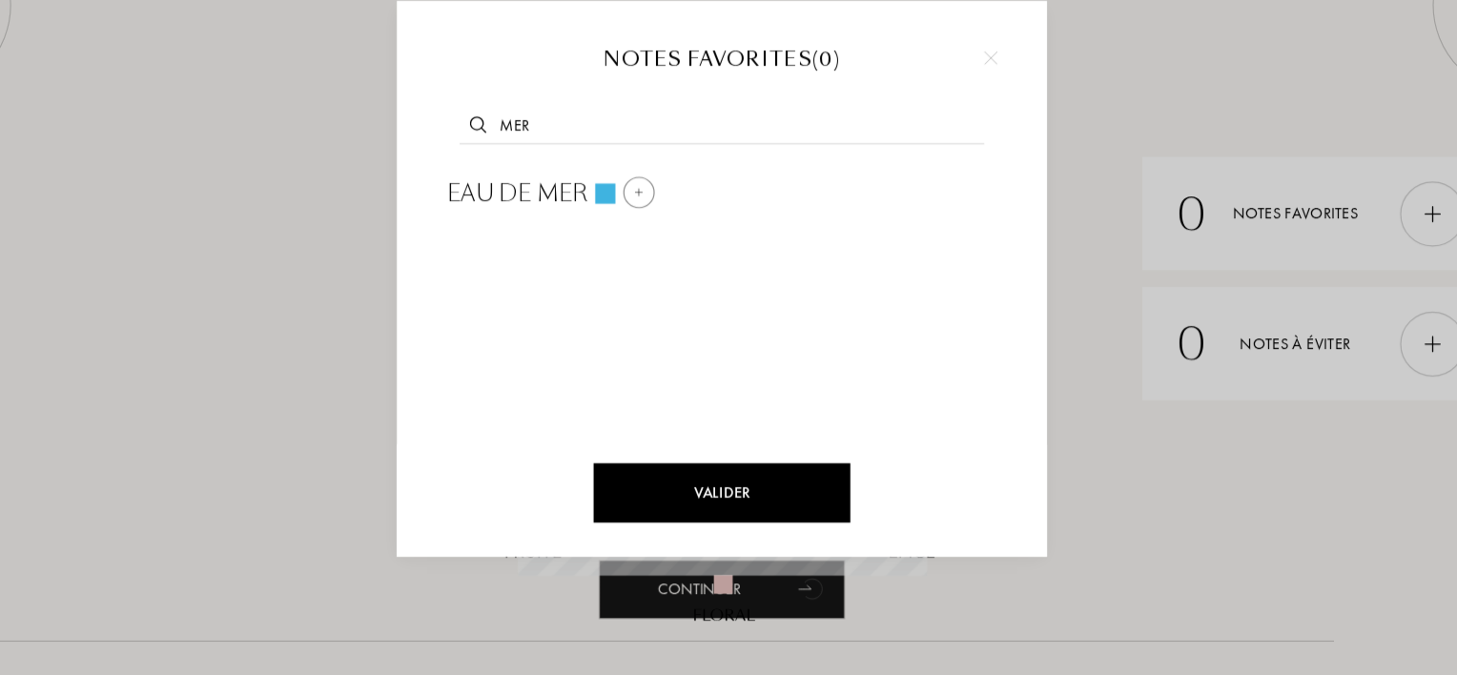
type input "mer"
click at [538, 245] on div "Eau de mer" at bounding box center [582, 265] width 202 height 46
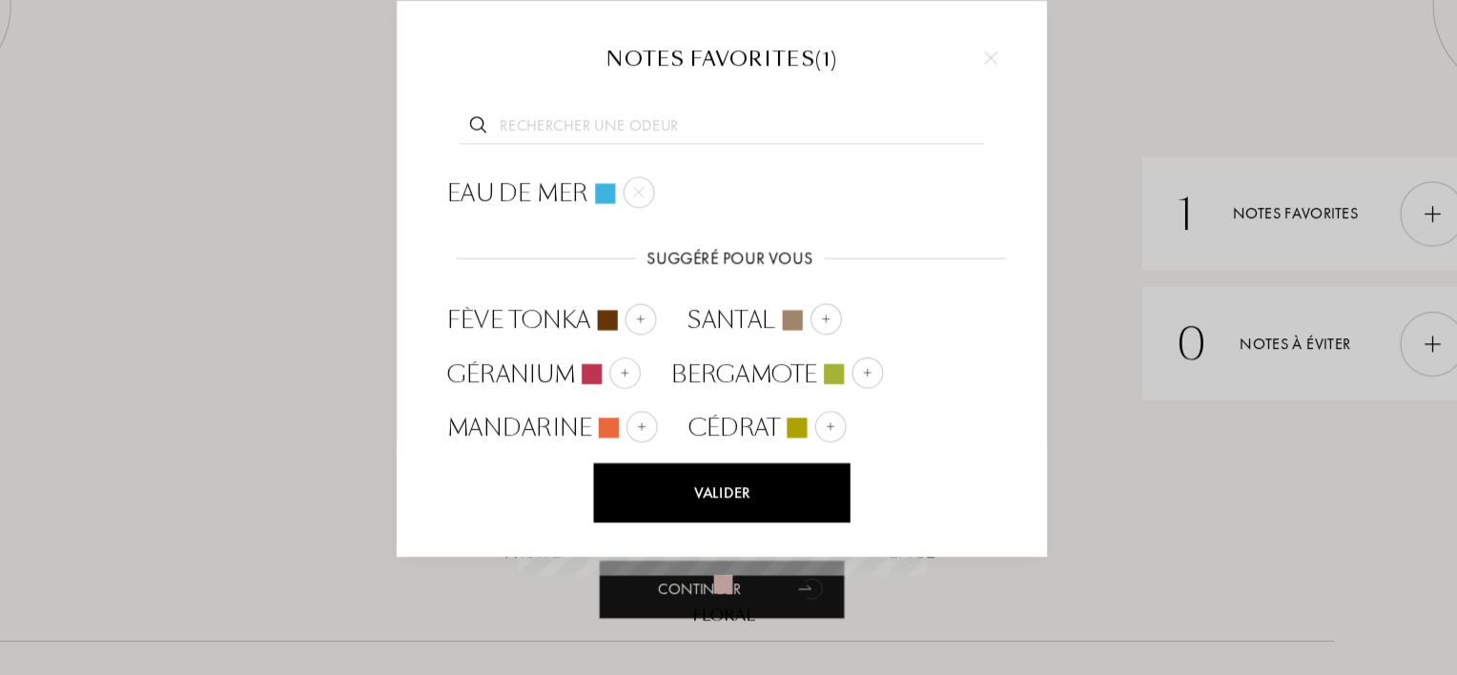
click at [732, 509] on div "Valider" at bounding box center [729, 519] width 218 height 51
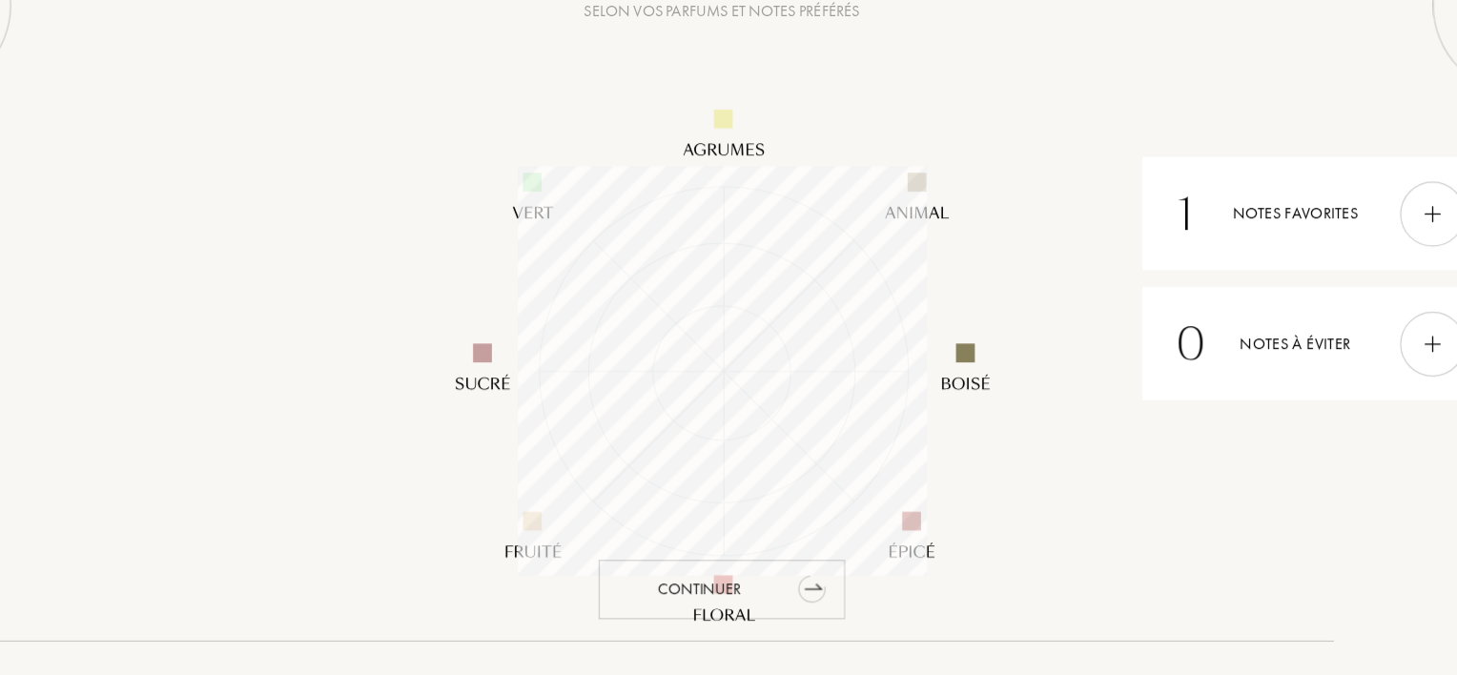
click at [773, 605] on div "Continuer" at bounding box center [729, 602] width 210 height 51
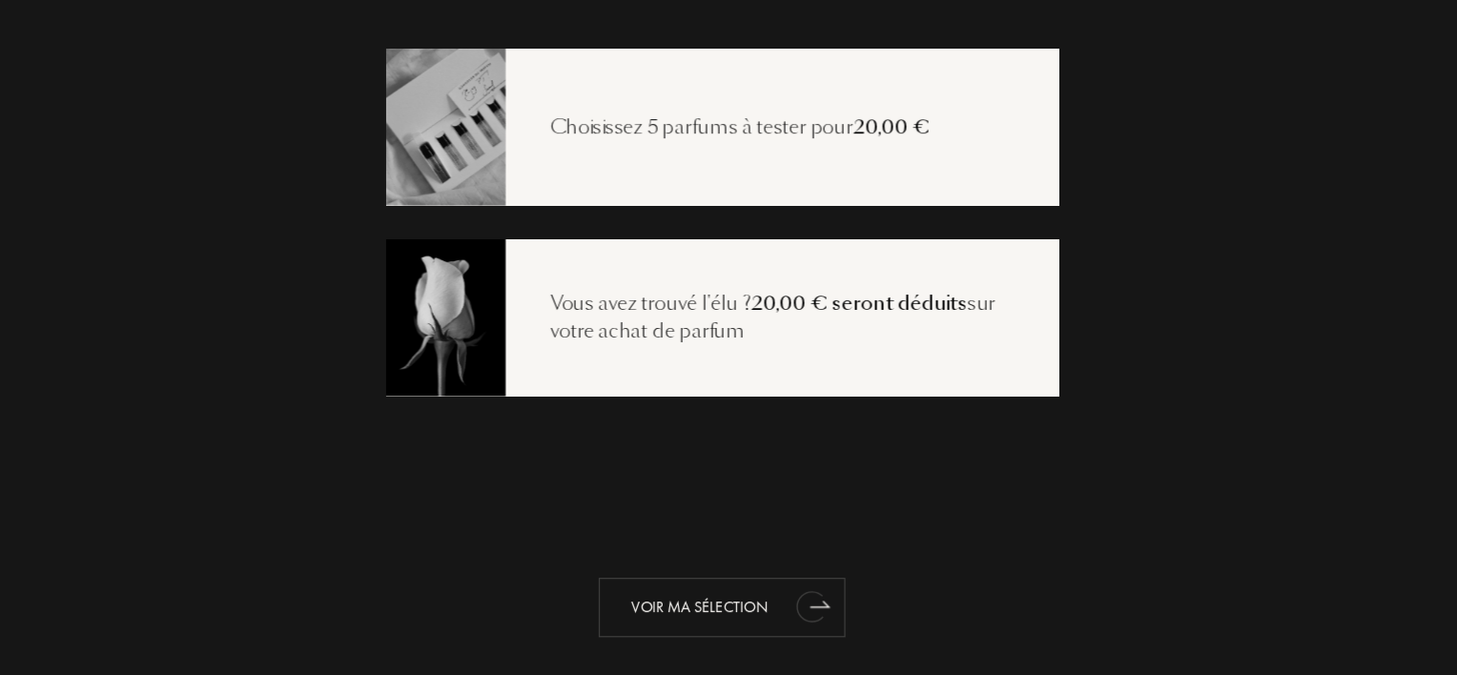
click at [775, 619] on div "Voir ma sélection" at bounding box center [729, 617] width 210 height 51
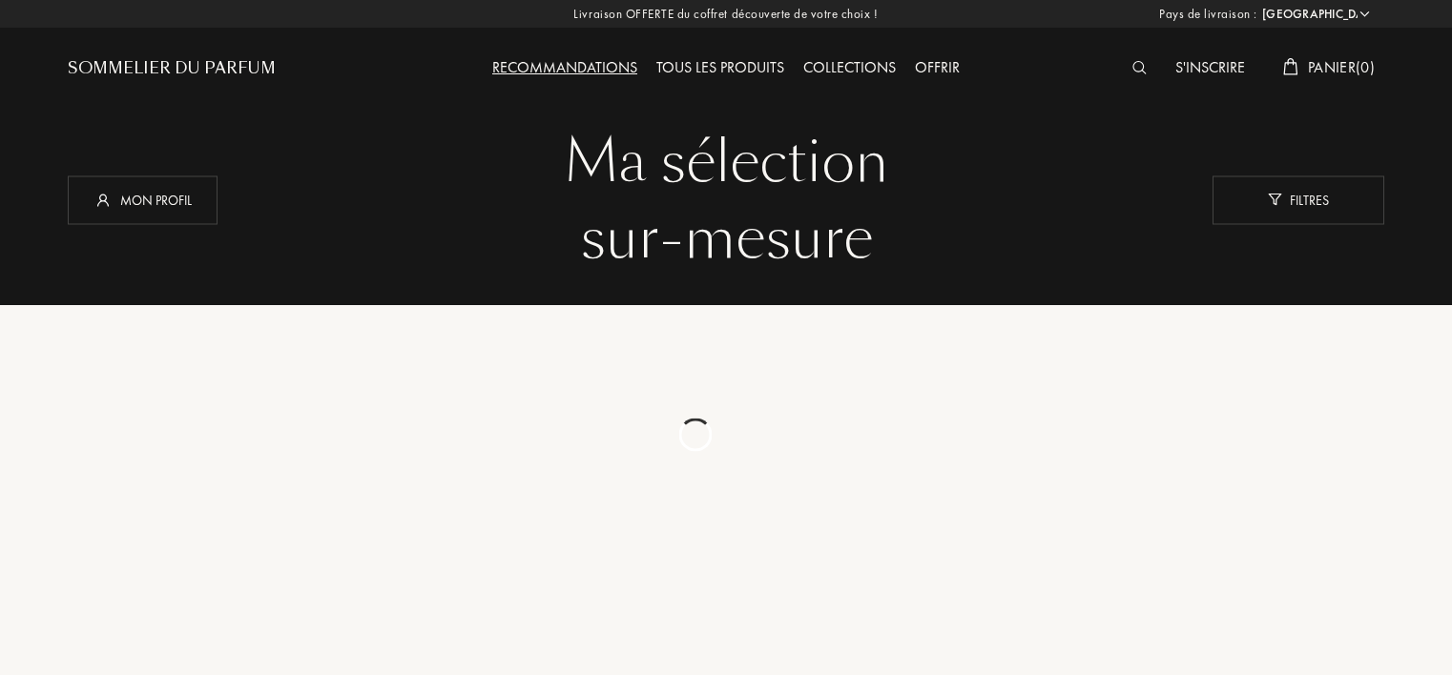
select select "DZ"
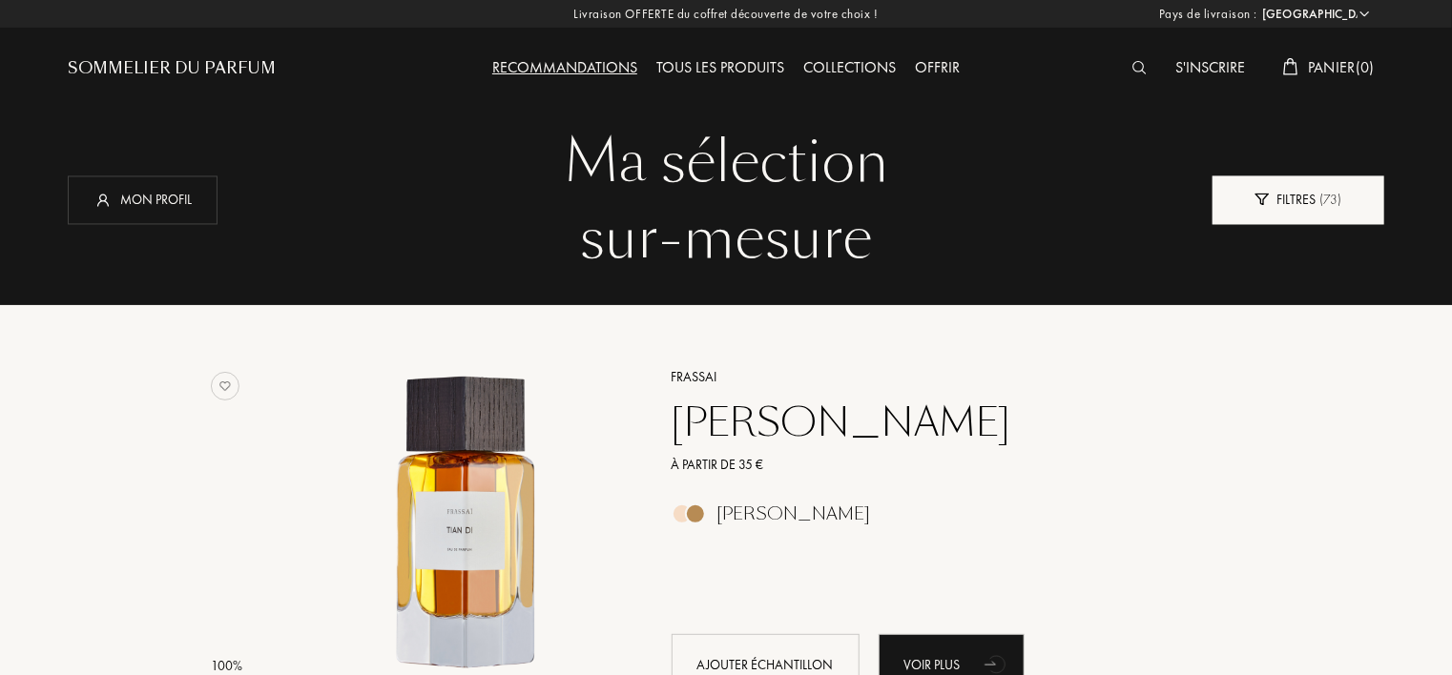
click at [1307, 191] on div "Filtres ( 73 )" at bounding box center [1298, 200] width 172 height 49
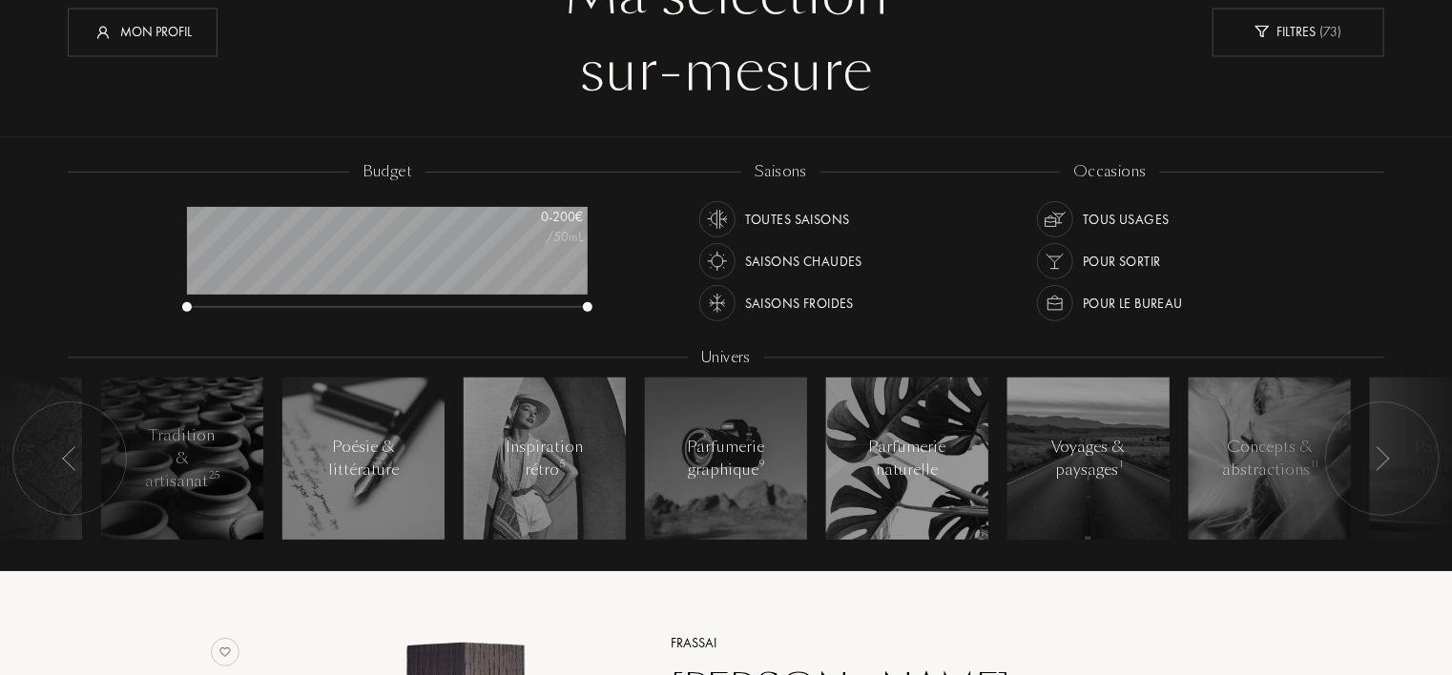
scroll to position [191, 0]
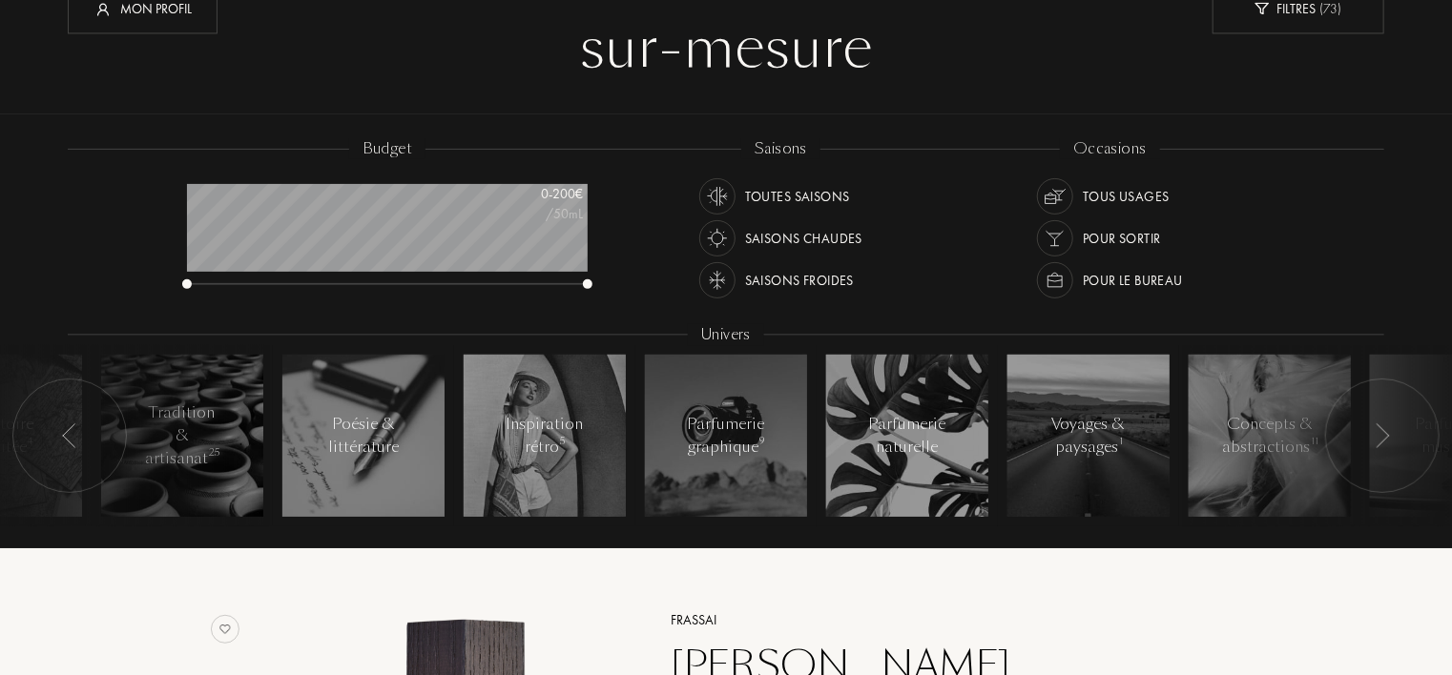
click at [717, 234] on img at bounding box center [717, 238] width 27 height 27
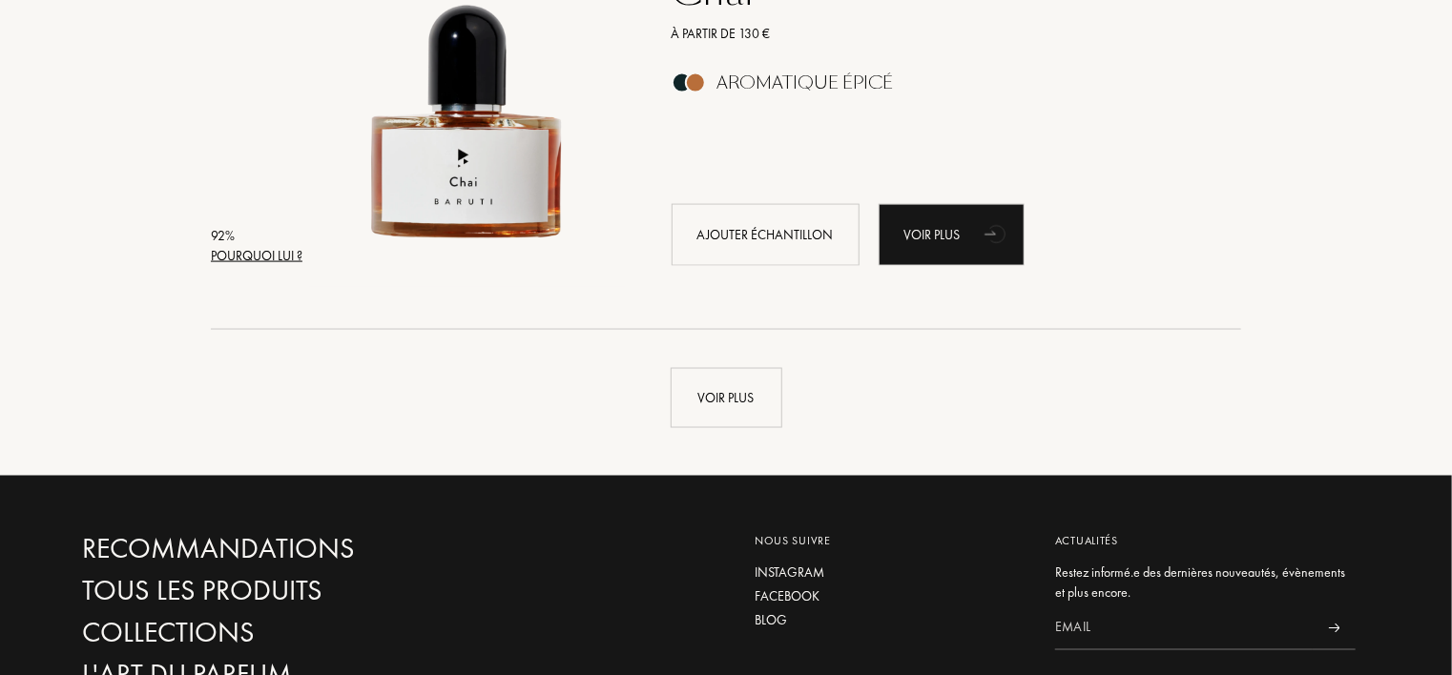
scroll to position [4960, 0]
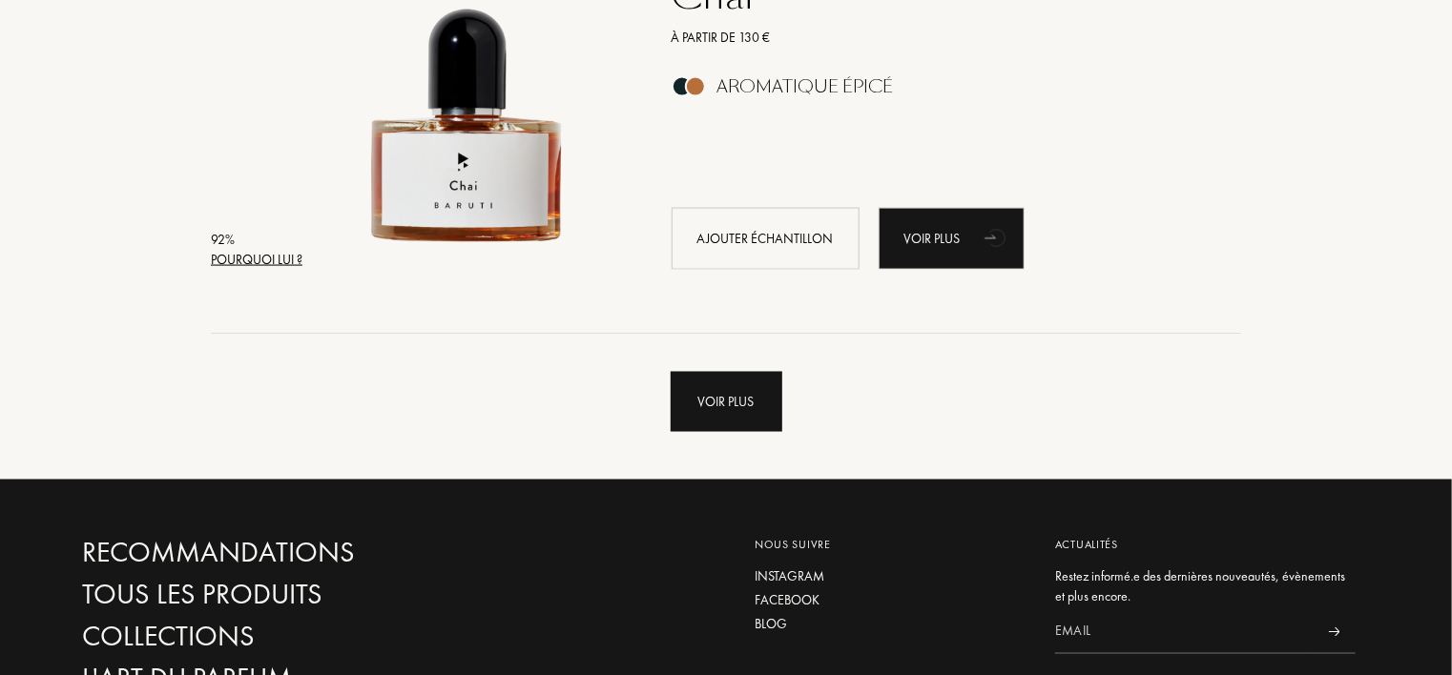
click at [731, 402] on div "Voir plus" at bounding box center [727, 402] width 112 height 60
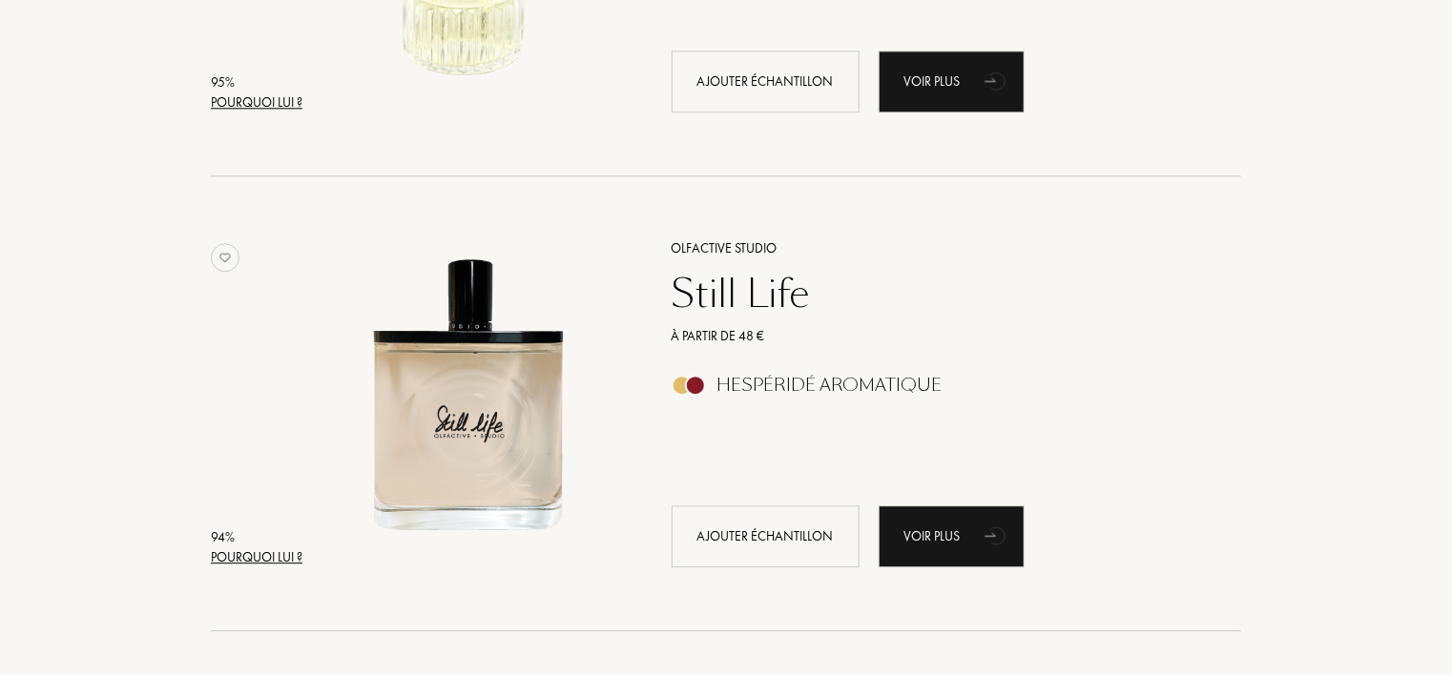
scroll to position [0, 0]
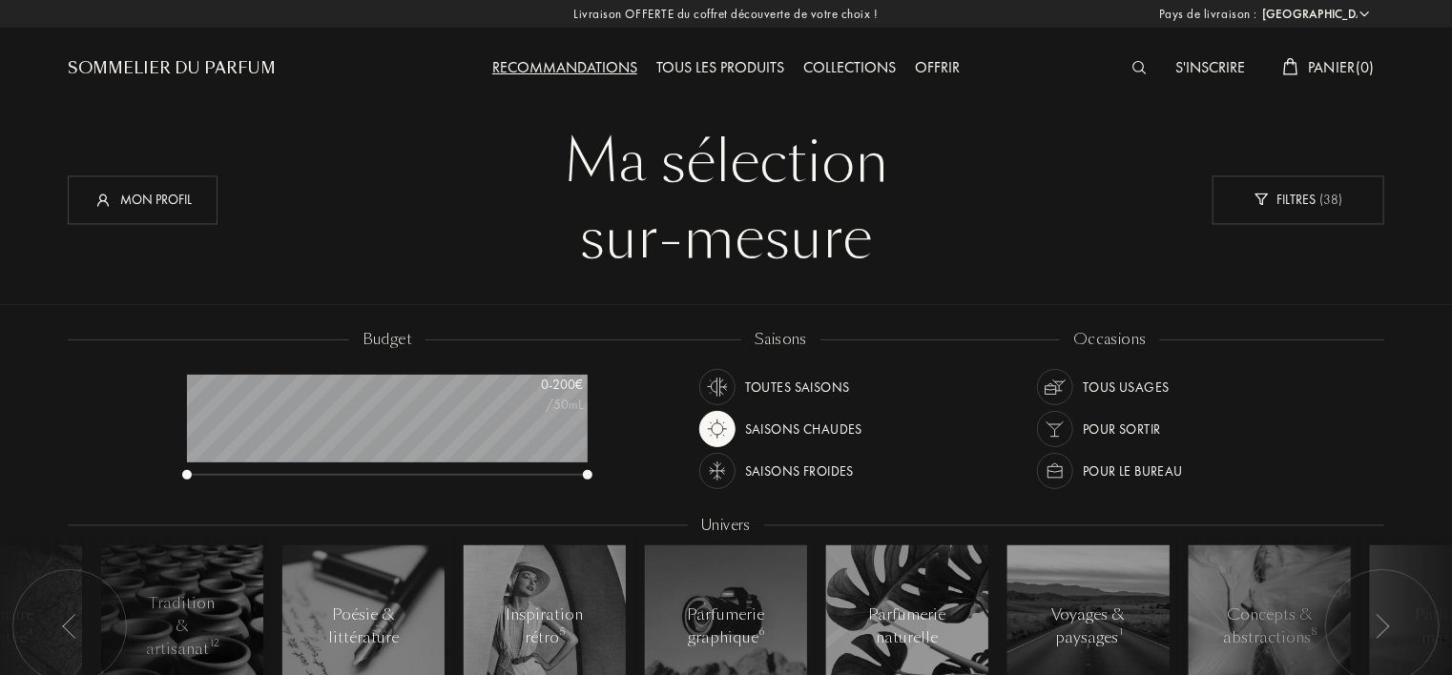
drag, startPoint x: 732, startPoint y: 402, endPoint x: 640, endPoint y: -99, distance: 509.1
click at [729, 79] on div "Tous les produits" at bounding box center [720, 68] width 147 height 25
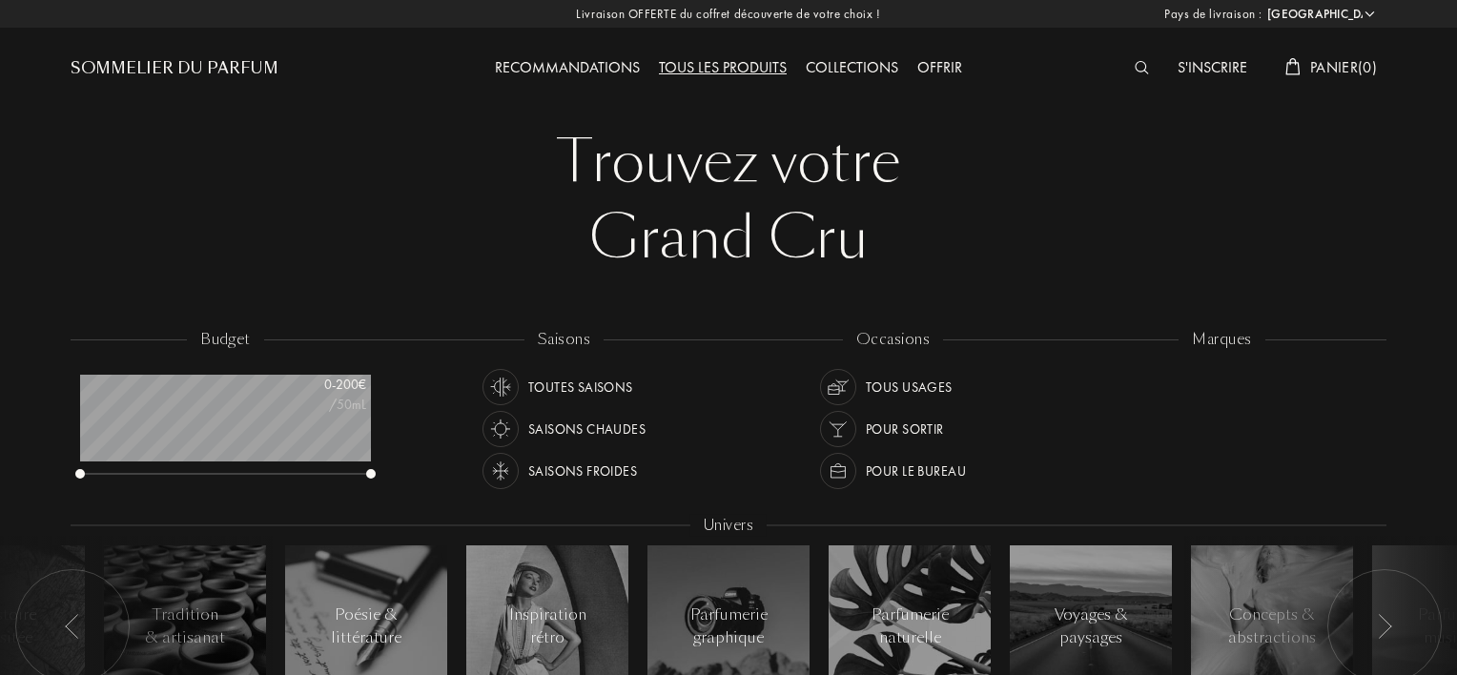
select select "DZ"
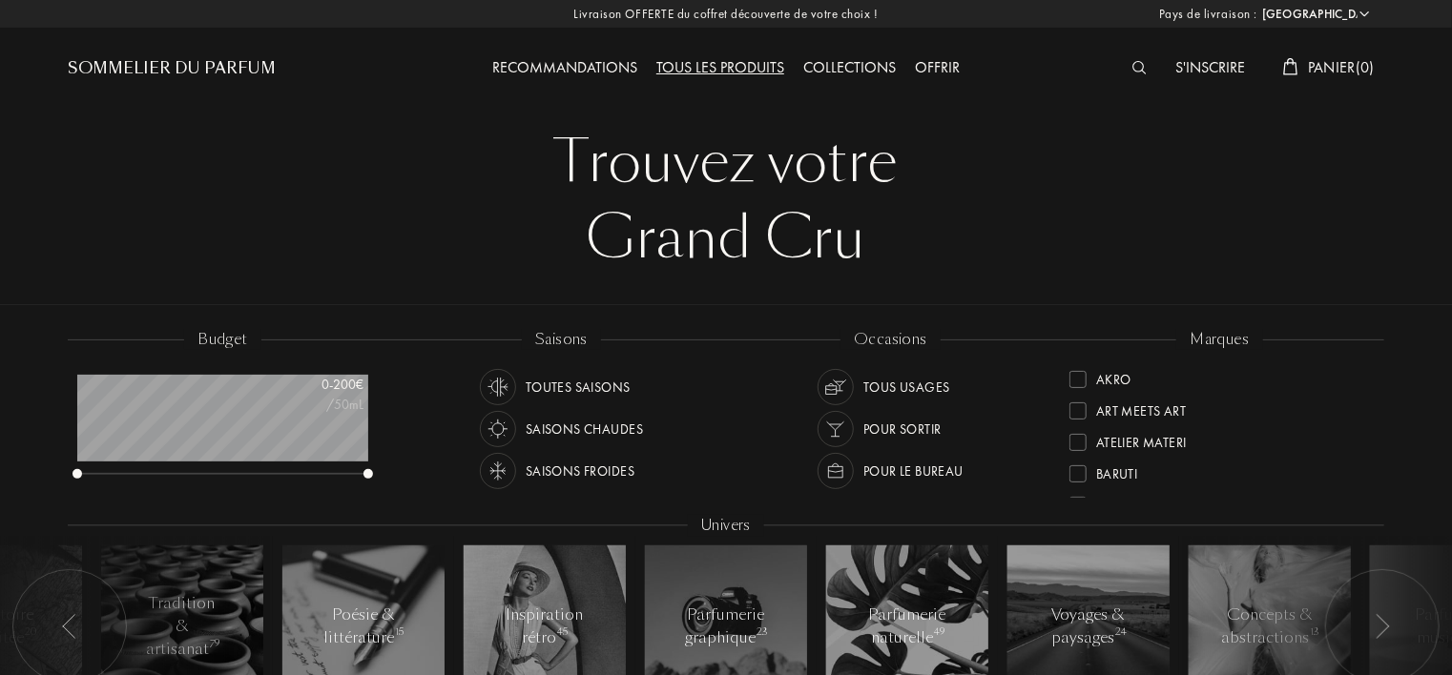
click at [1137, 67] on img at bounding box center [1139, 67] width 14 height 13
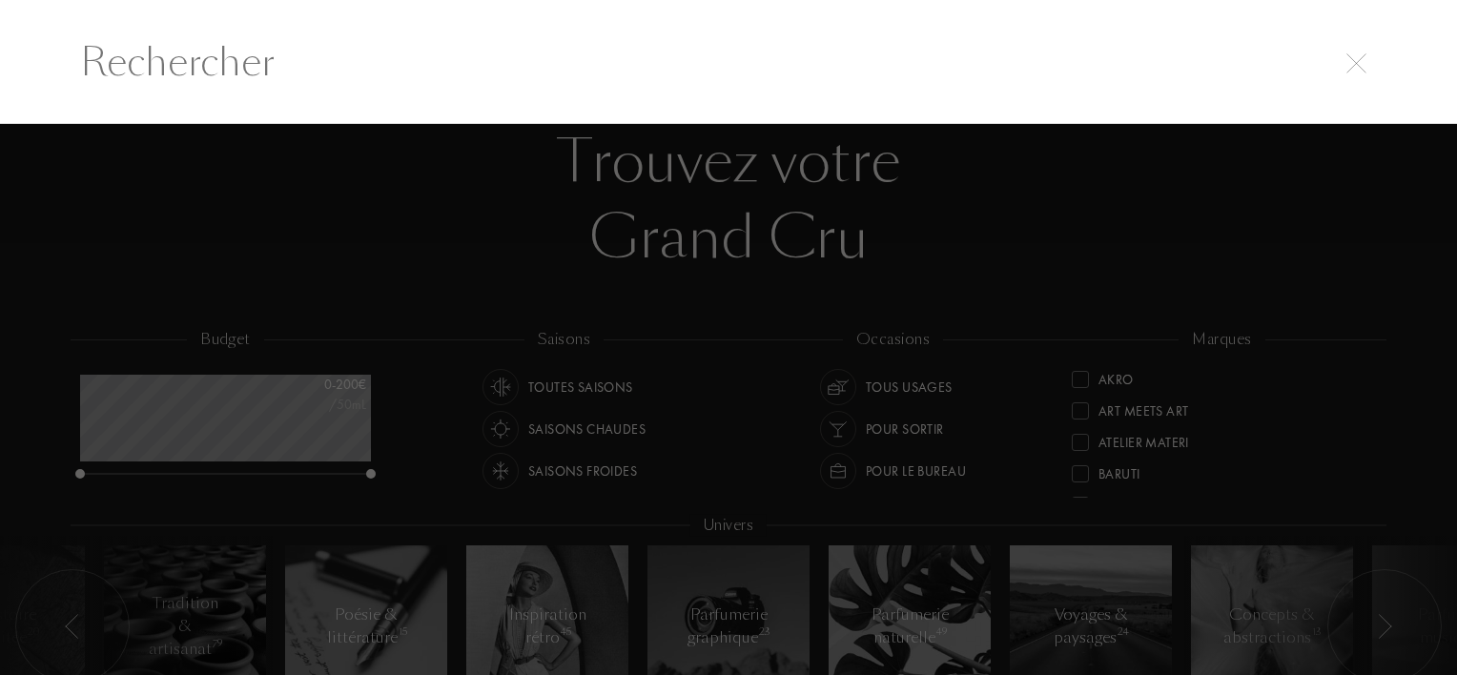
click at [1096, 67] on input "text" at bounding box center [728, 61] width 1373 height 57
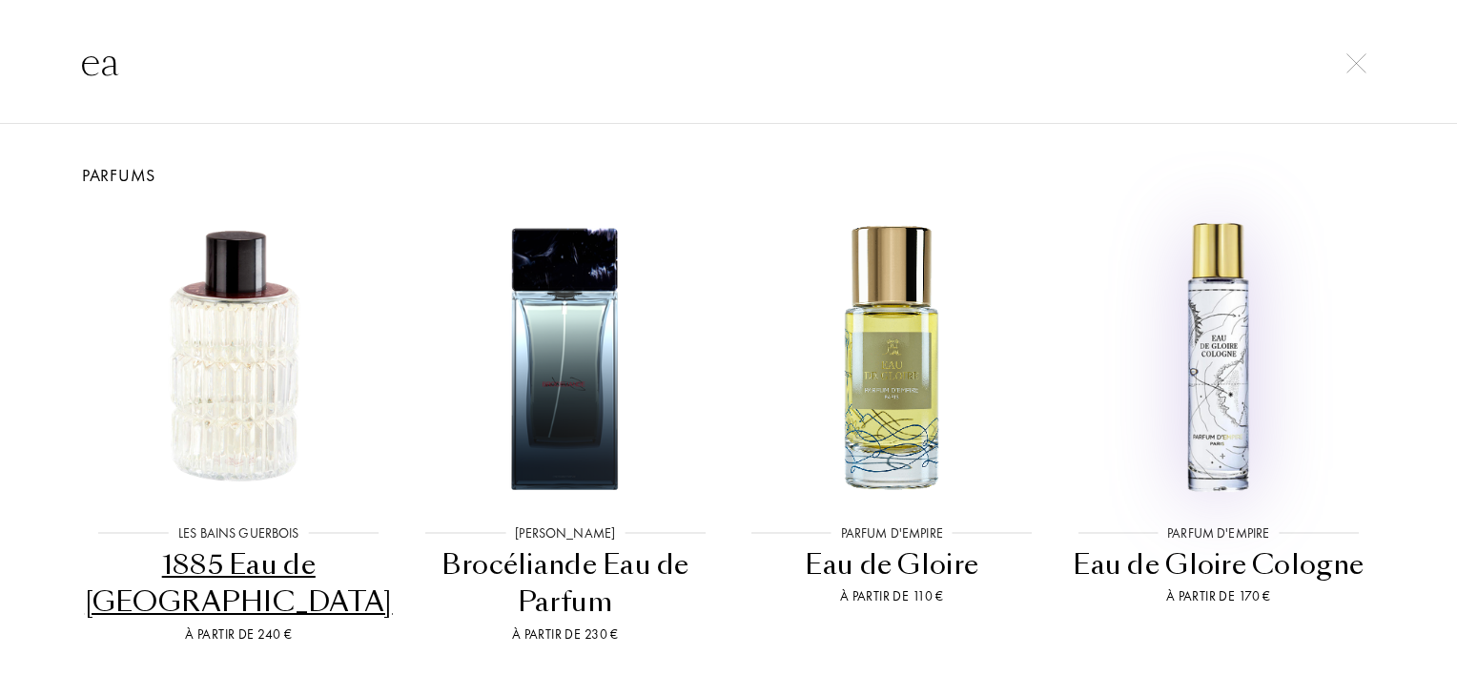
type input "e"
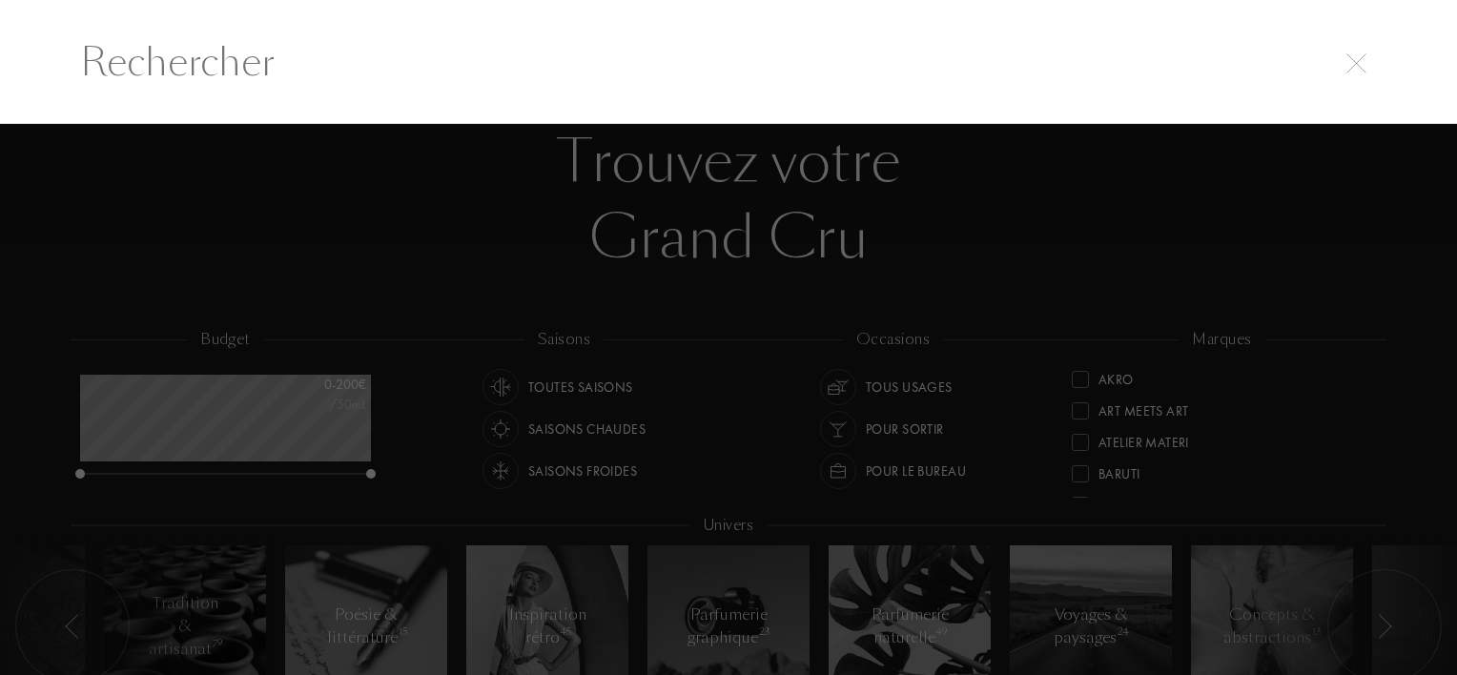
type input "a"
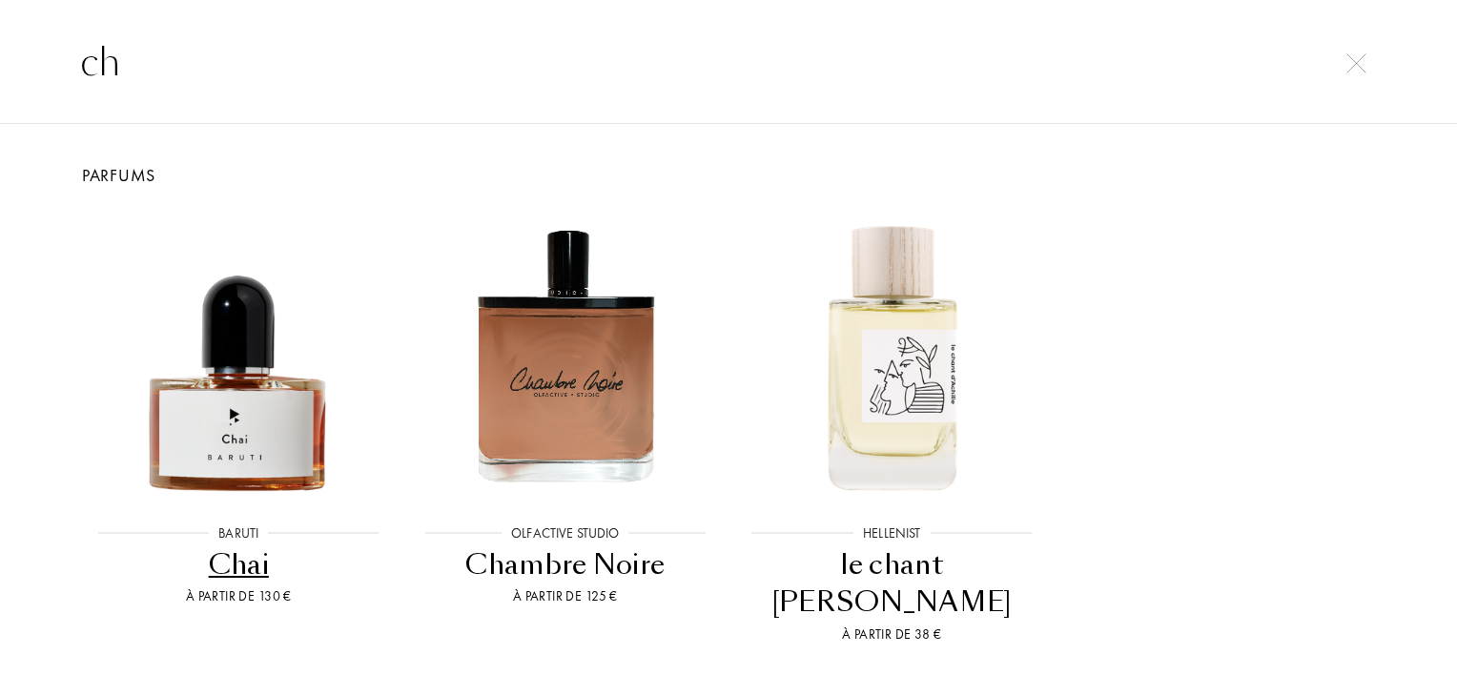
type input "c"
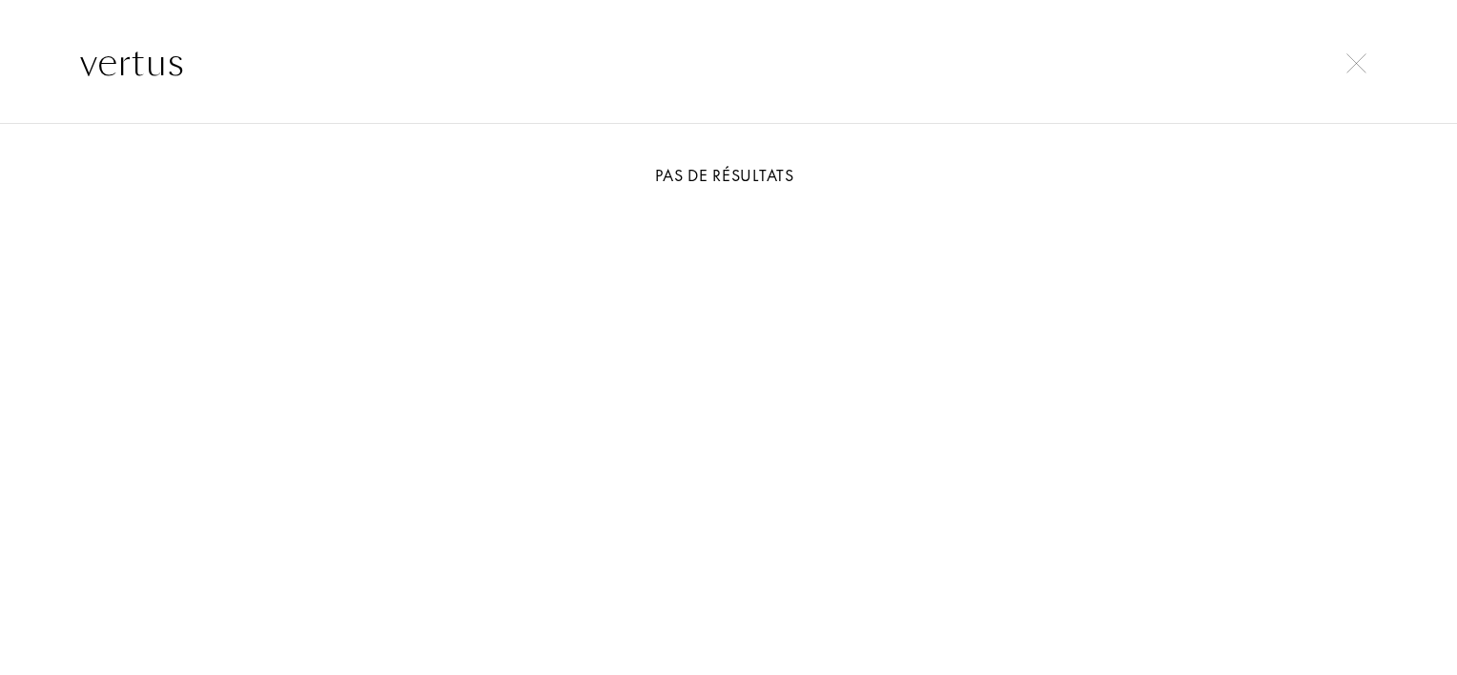
click at [1355, 79] on input "vertus" at bounding box center [728, 61] width 1373 height 57
type input "vertus"
click at [1349, 53] on img at bounding box center [1357, 63] width 20 height 20
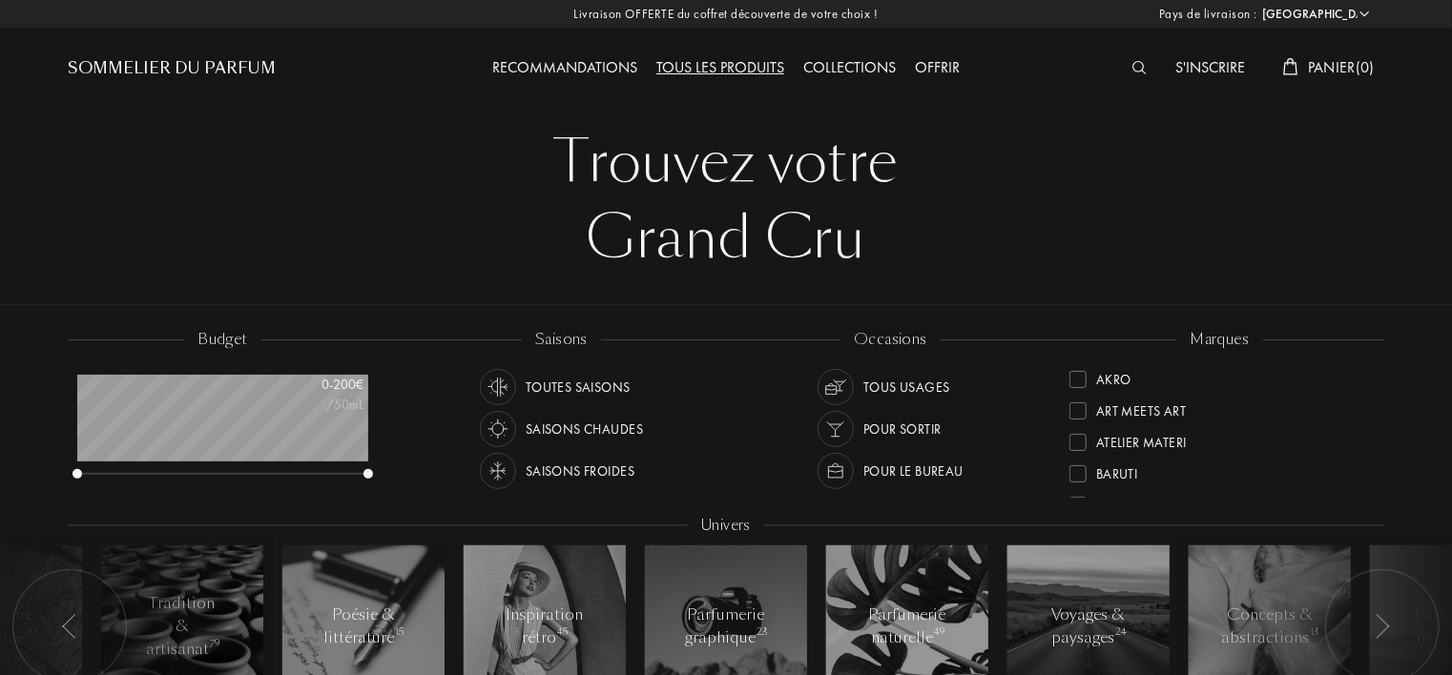
click at [224, 70] on div "Sommelier du Parfum" at bounding box center [172, 68] width 208 height 23
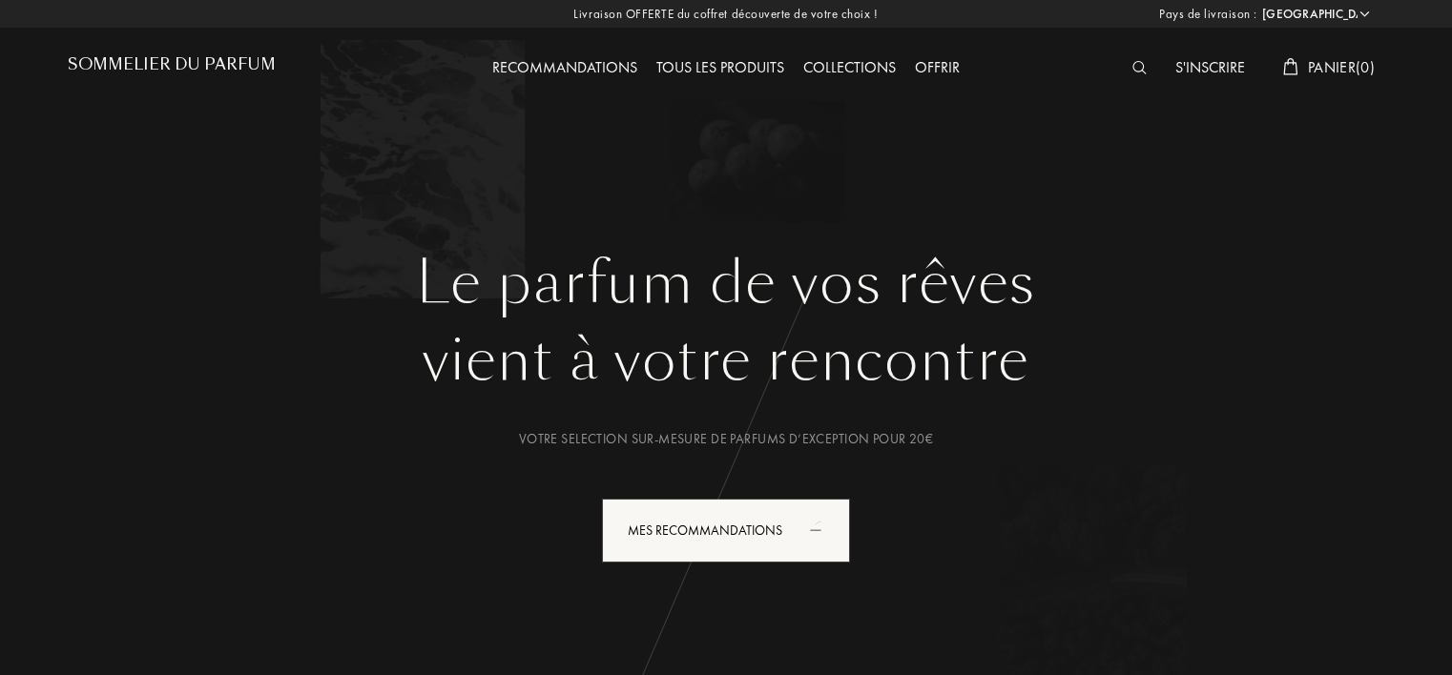
select select "DZ"
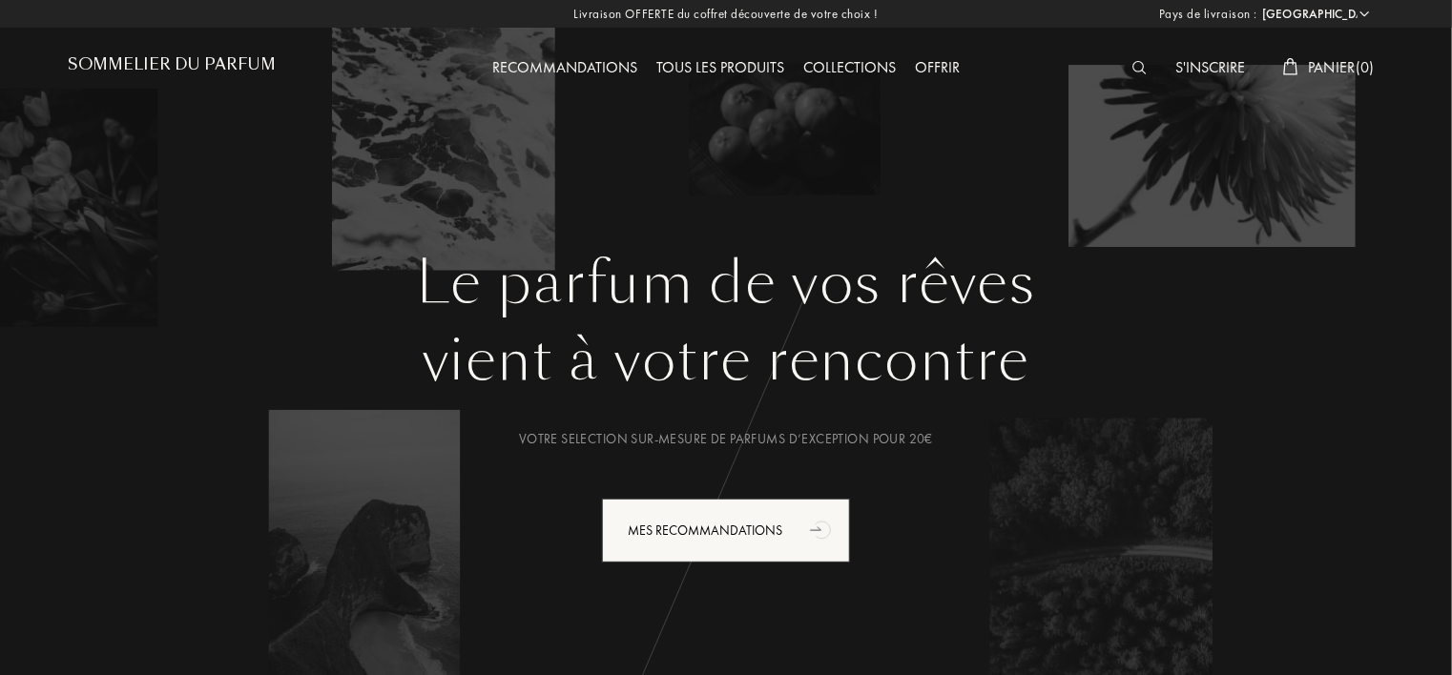
click at [1123, 68] on div at bounding box center [1144, 68] width 43 height 25
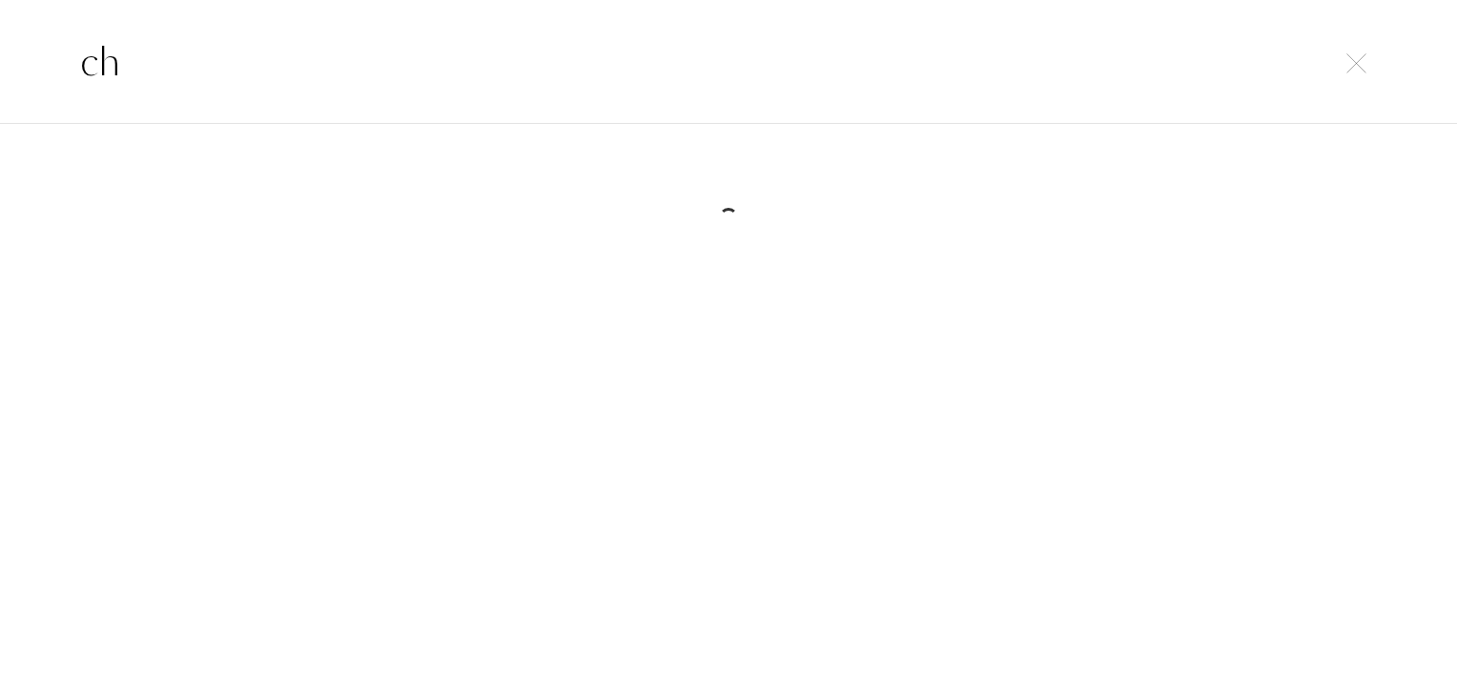
type input "c"
type input "m"
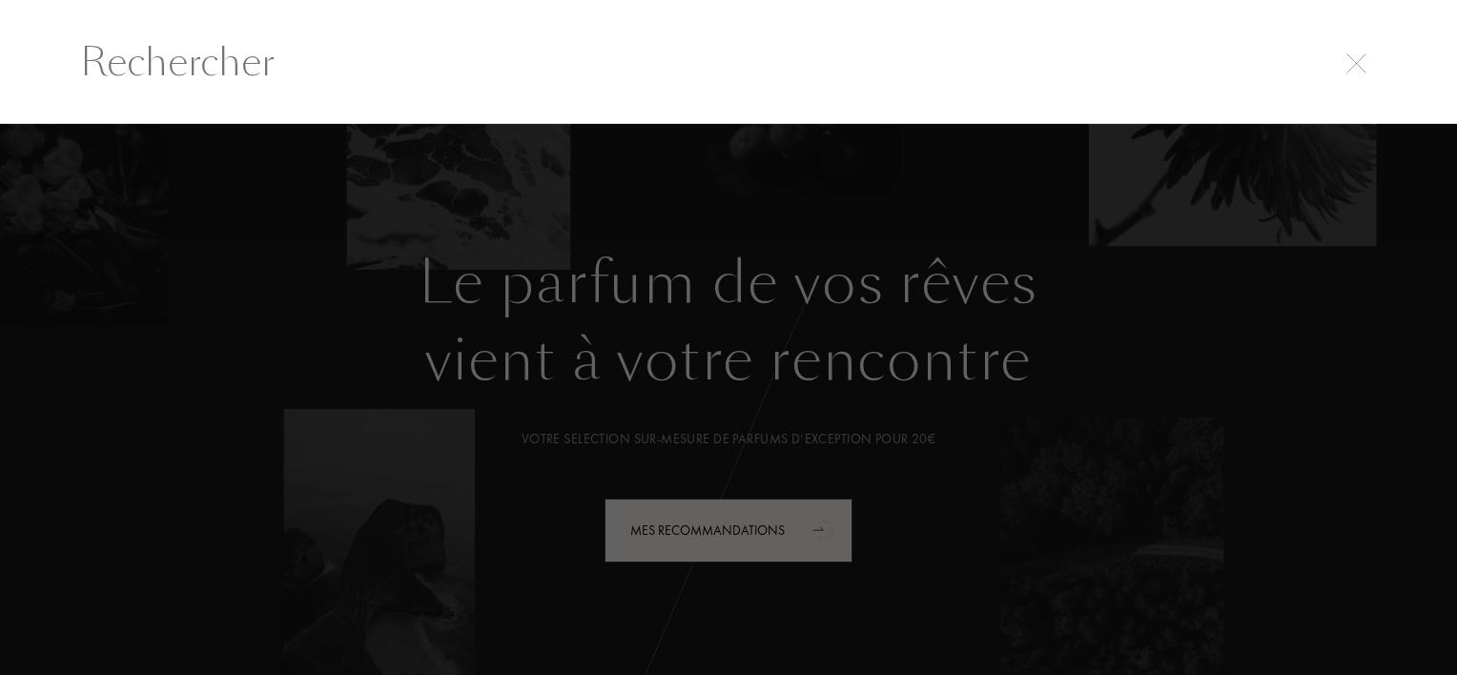
click at [1365, 64] on img at bounding box center [1357, 63] width 20 height 20
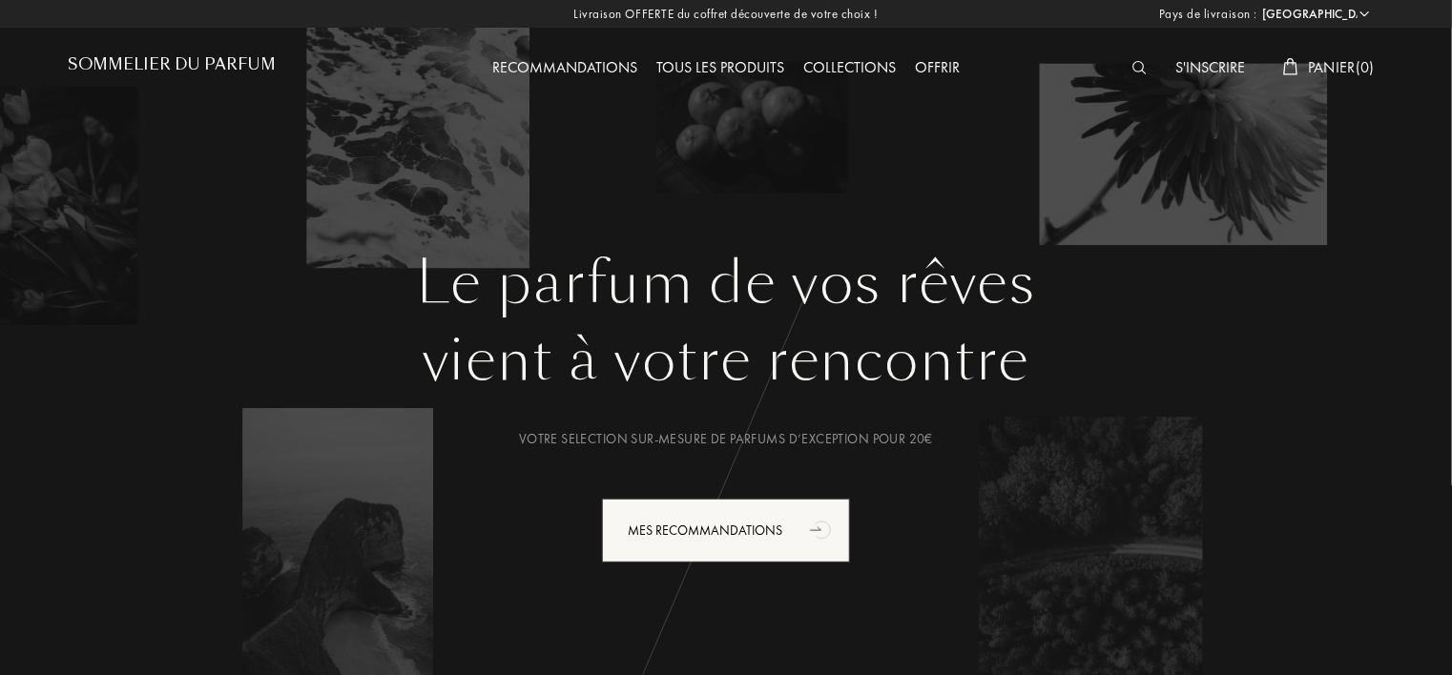
click at [662, 59] on div "Tous les produits" at bounding box center [720, 68] width 147 height 25
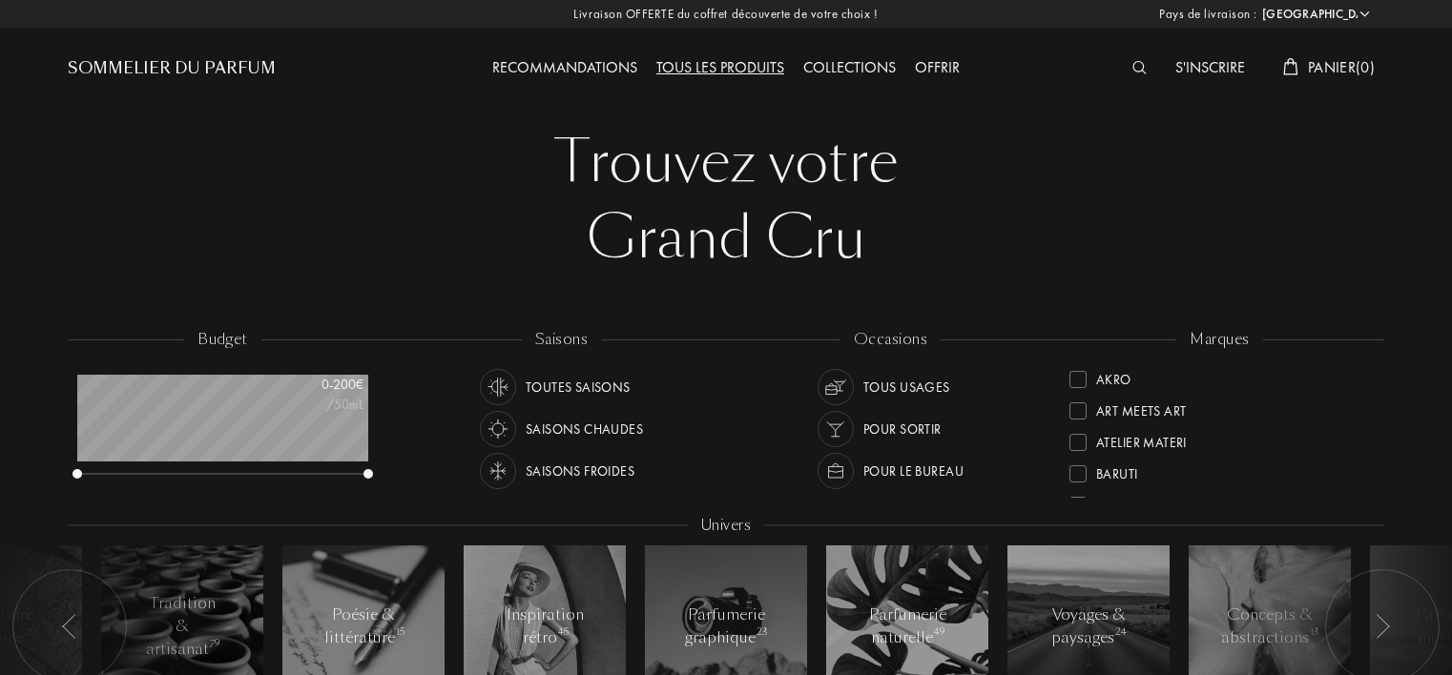
select select "DZ"
click at [1133, 75] on div at bounding box center [1144, 68] width 43 height 25
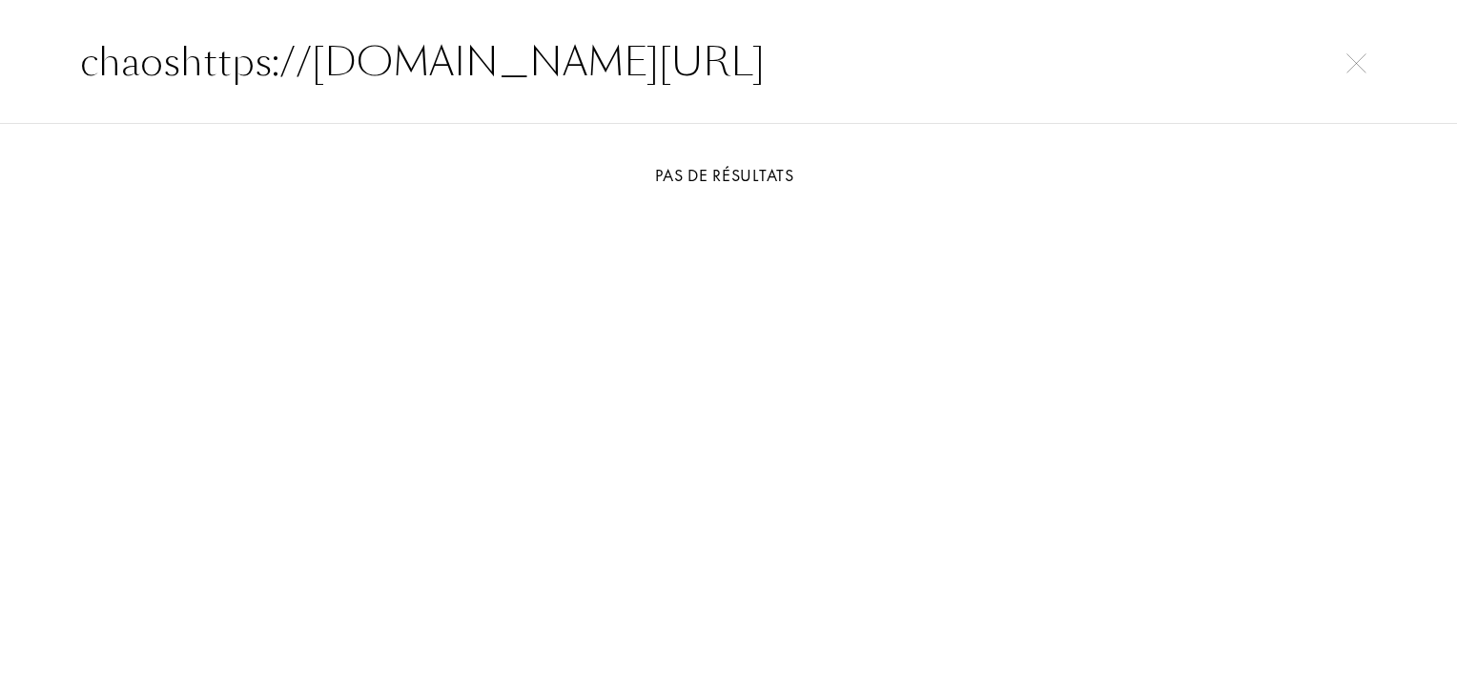
type input "chaoshttps://[DOMAIN_NAME][URL]"
click at [1395, 124] on div "Pas de résultats" at bounding box center [728, 419] width 1457 height 590
click at [1355, 59] on img at bounding box center [1357, 63] width 20 height 20
